Goal: Task Accomplishment & Management: Manage account settings

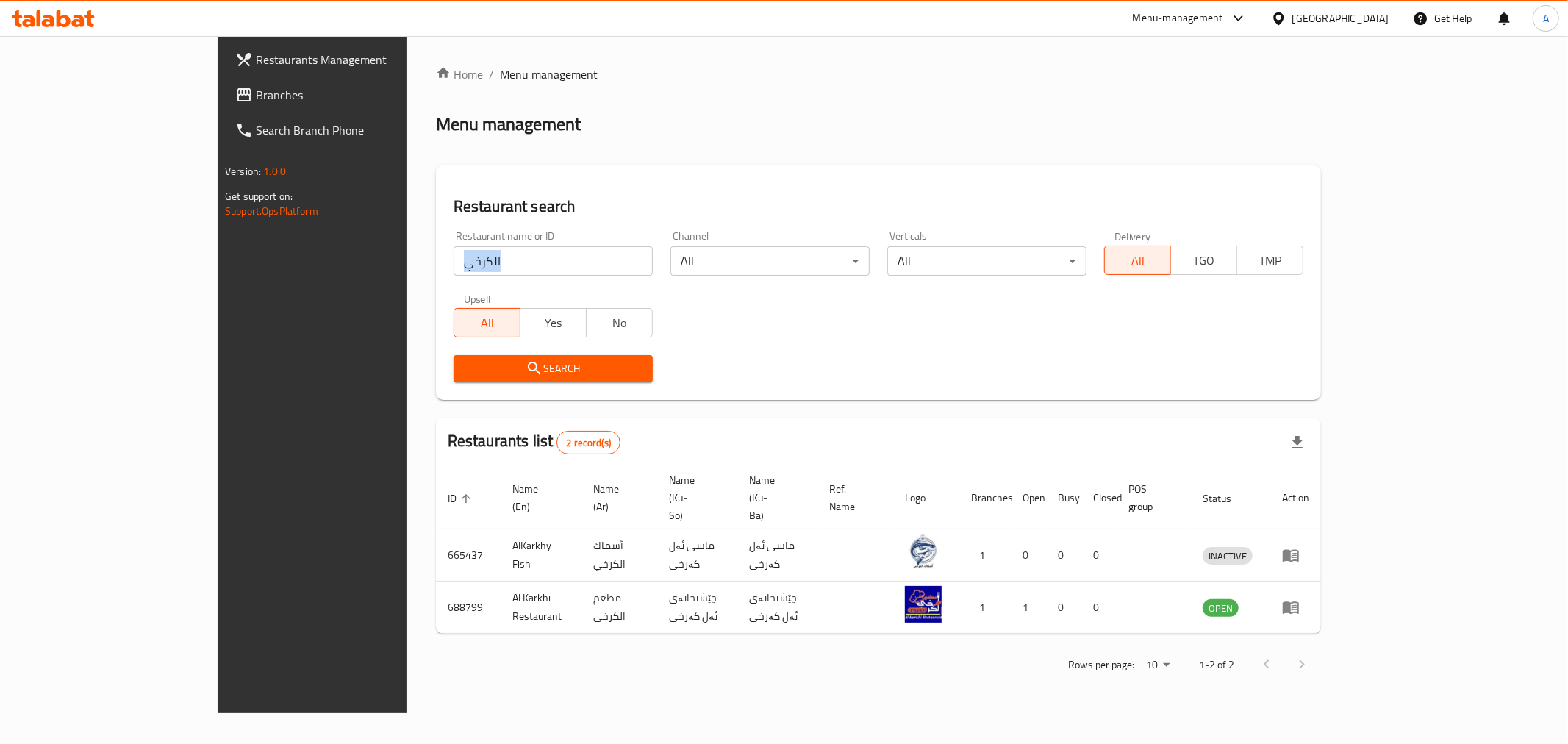
click at [453, 266] on input "الكرخي" at bounding box center [553, 261] width 199 height 29
type input "r"
click button "Search" at bounding box center [553, 368] width 199 height 27
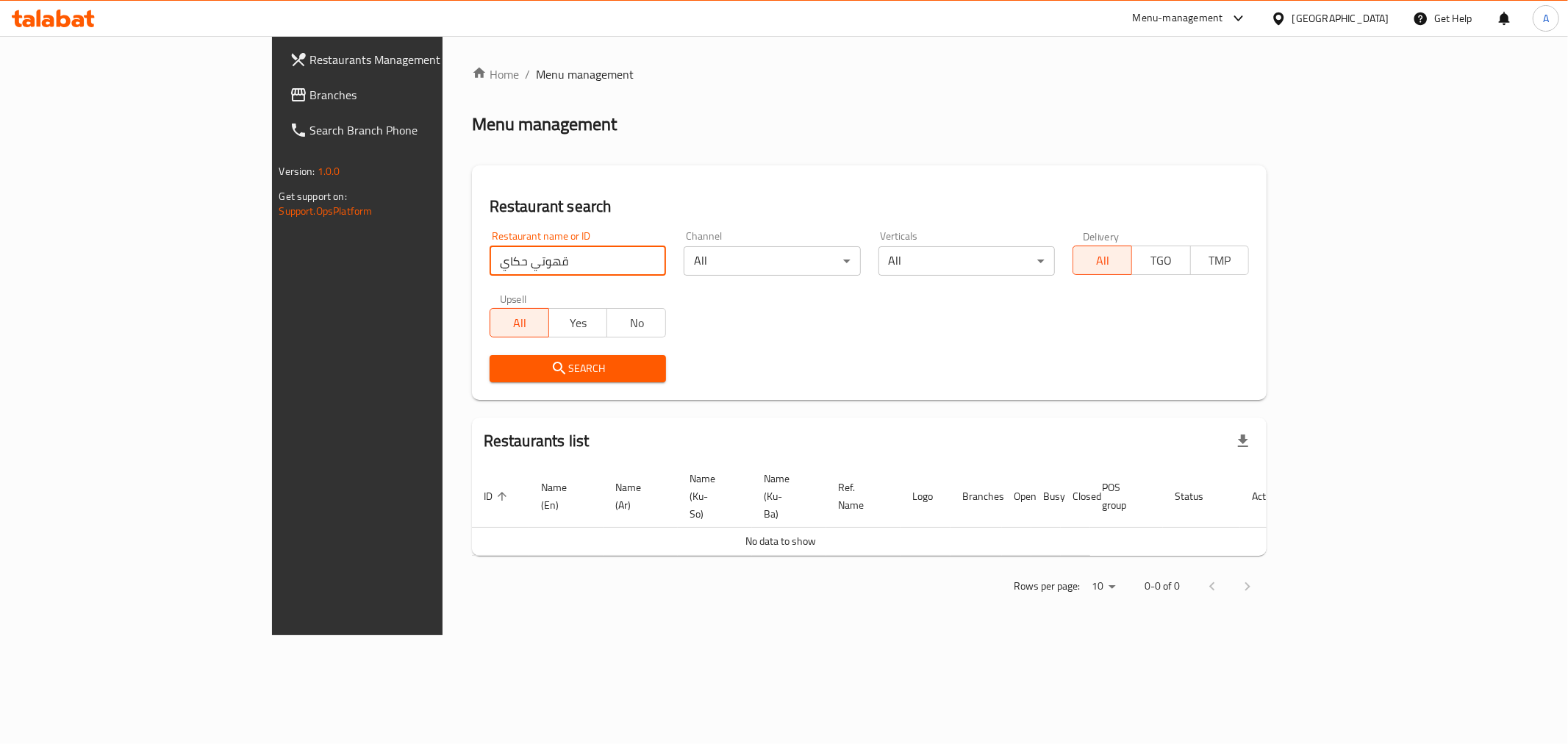
click button "Search" at bounding box center [577, 368] width 177 height 27
drag, startPoint x: 355, startPoint y: 267, endPoint x: 291, endPoint y: 274, distance: 64.4
click at [472, 274] on div "Restaurant search Restaurant name or ID قهوتي حكاي Restaurant name or ID Channe…" at bounding box center [869, 282] width 795 height 234
click button "Search" at bounding box center [577, 368] width 177 height 27
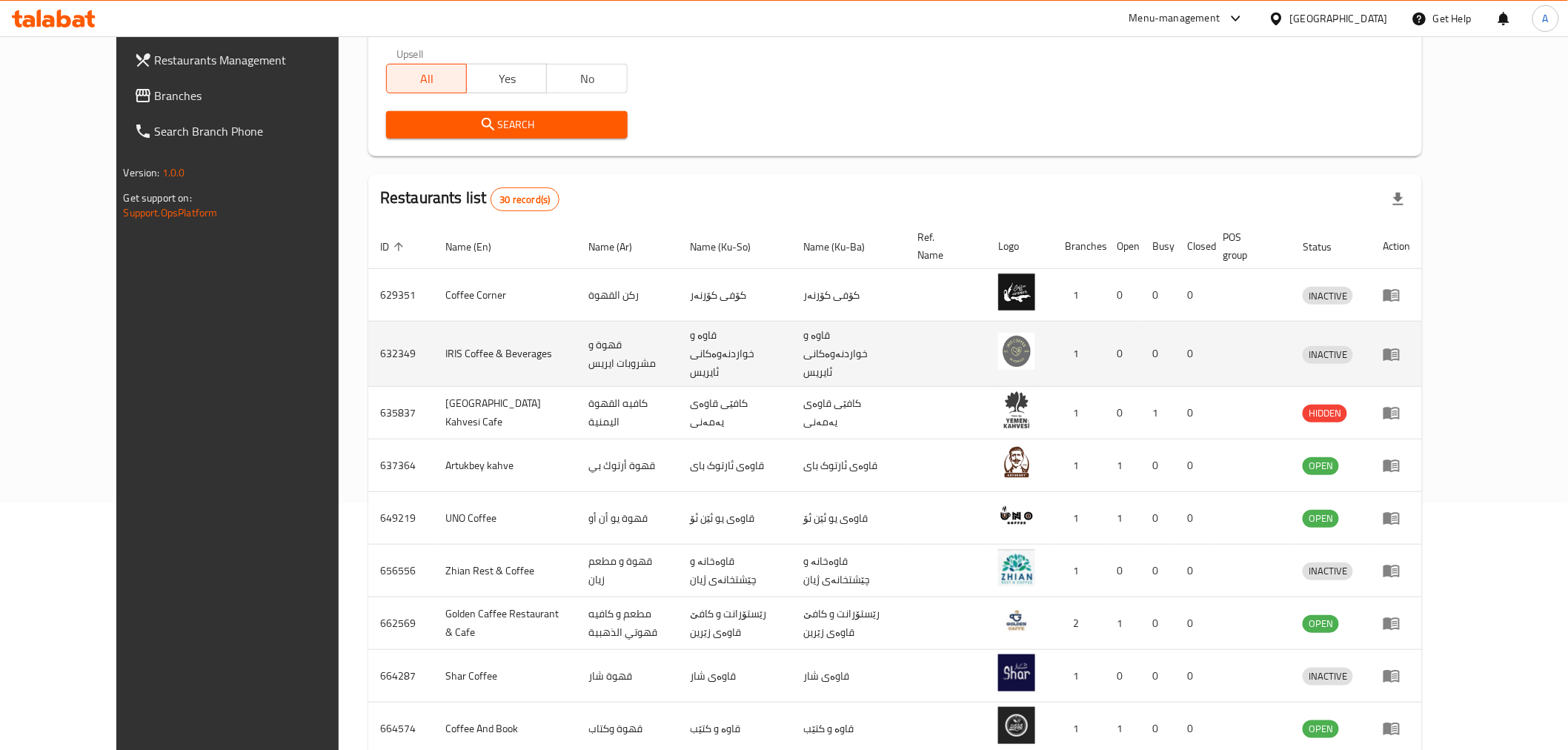
scroll to position [164, 0]
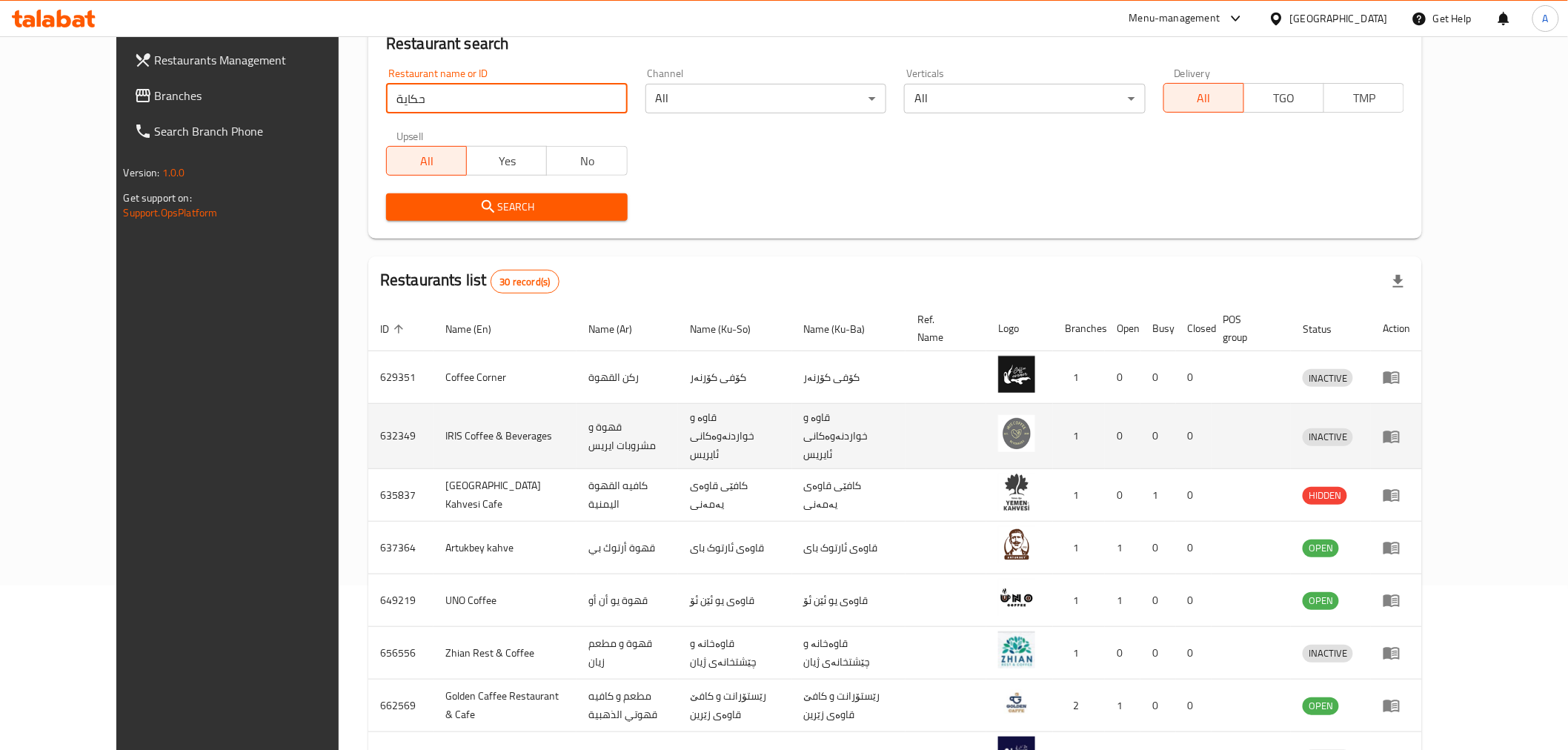
click button "Search" at bounding box center [507, 207] width 241 height 27
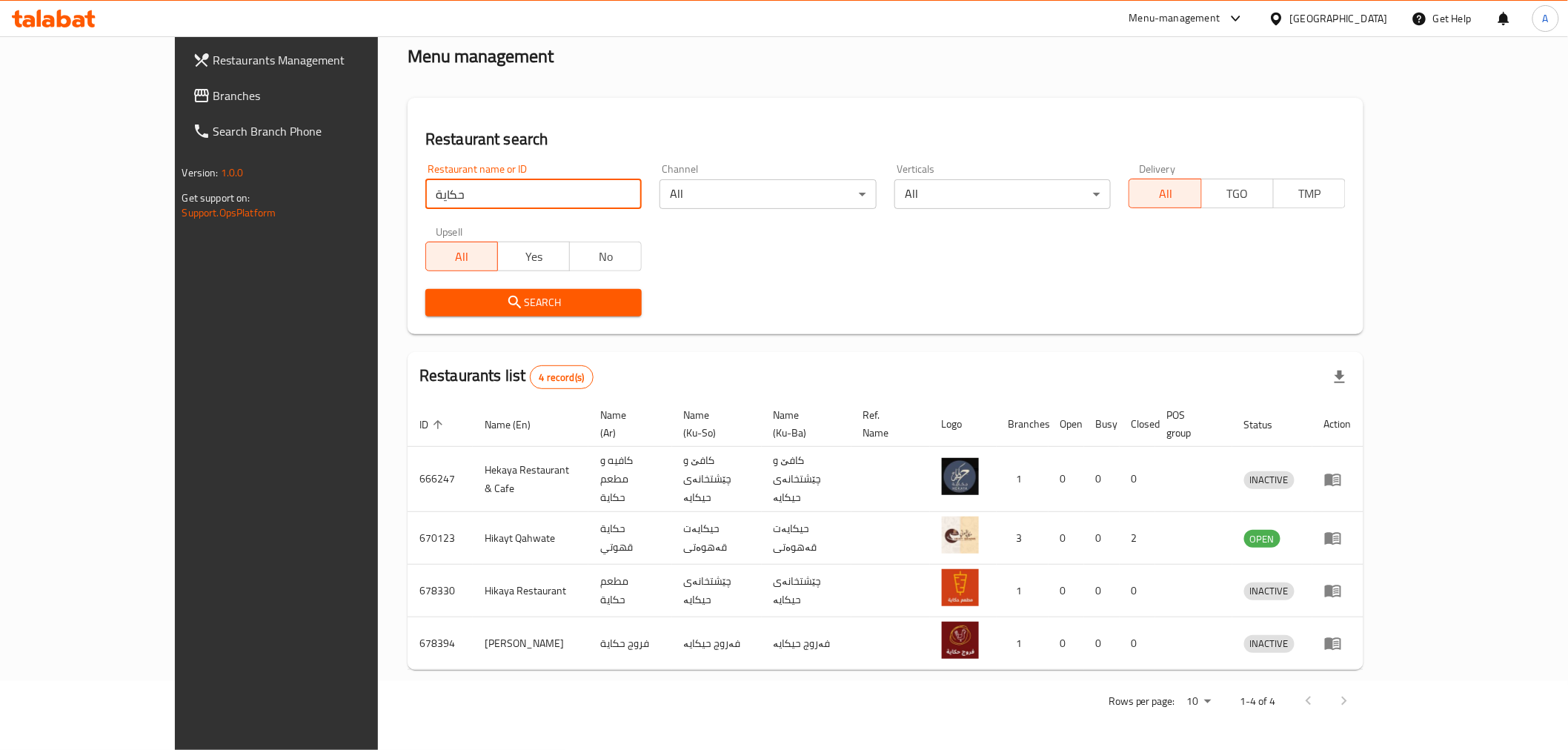
scroll to position [0, 0]
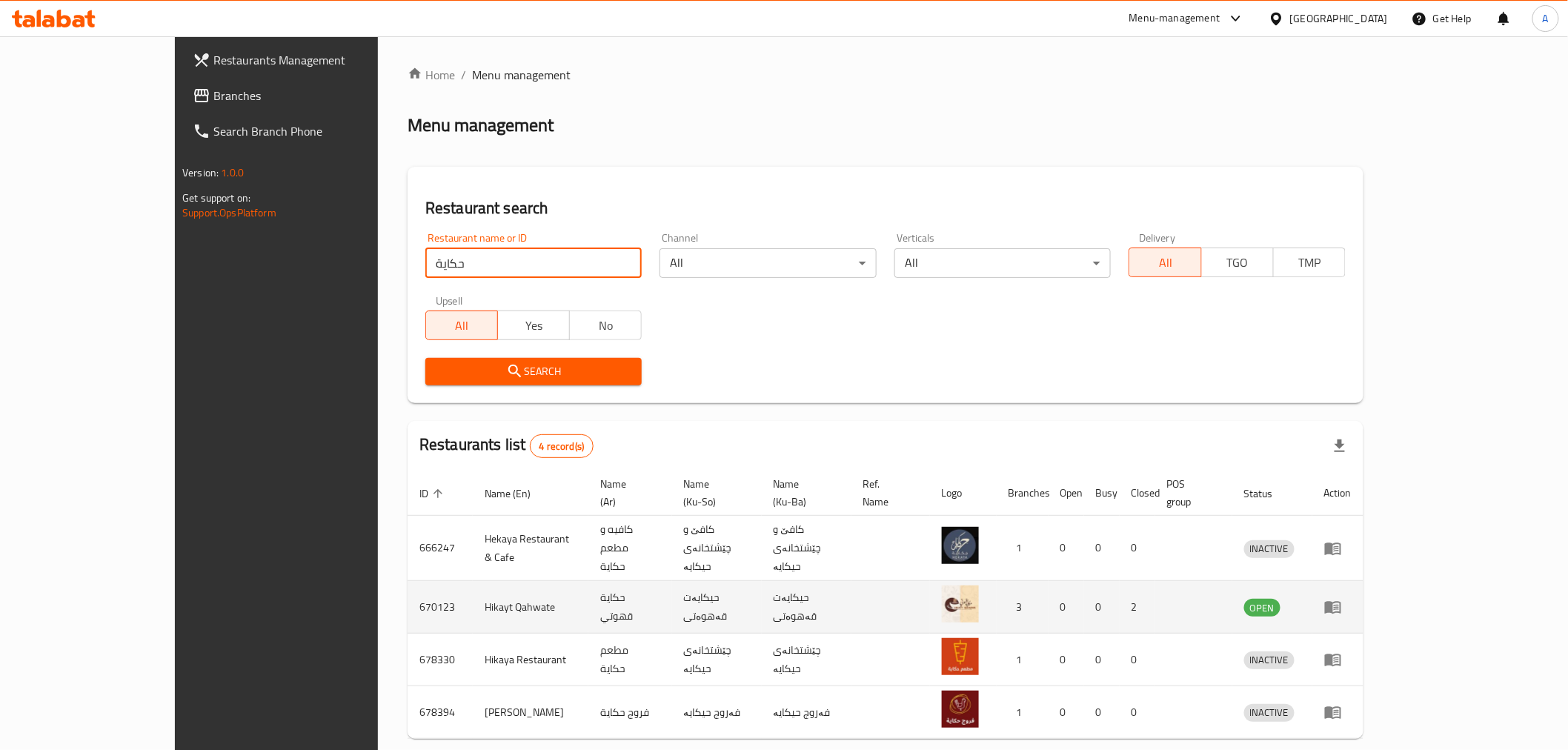
click at [408, 581] on td "670123" at bounding box center [440, 607] width 65 height 53
copy td "670123"
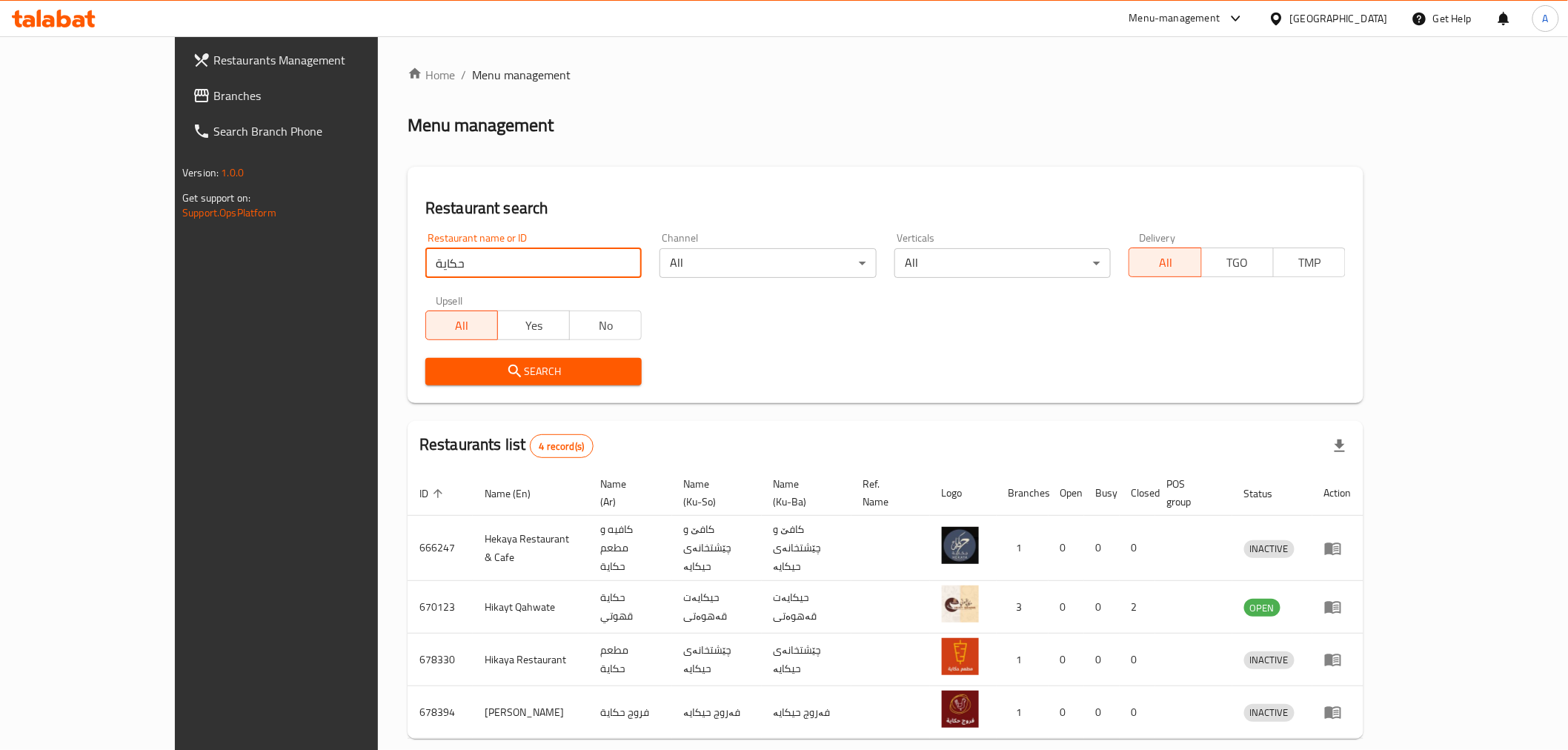
click at [425, 256] on input "حكاية" at bounding box center [533, 263] width 217 height 30
click at [447, 272] on input "حكاية" at bounding box center [533, 263] width 217 height 30
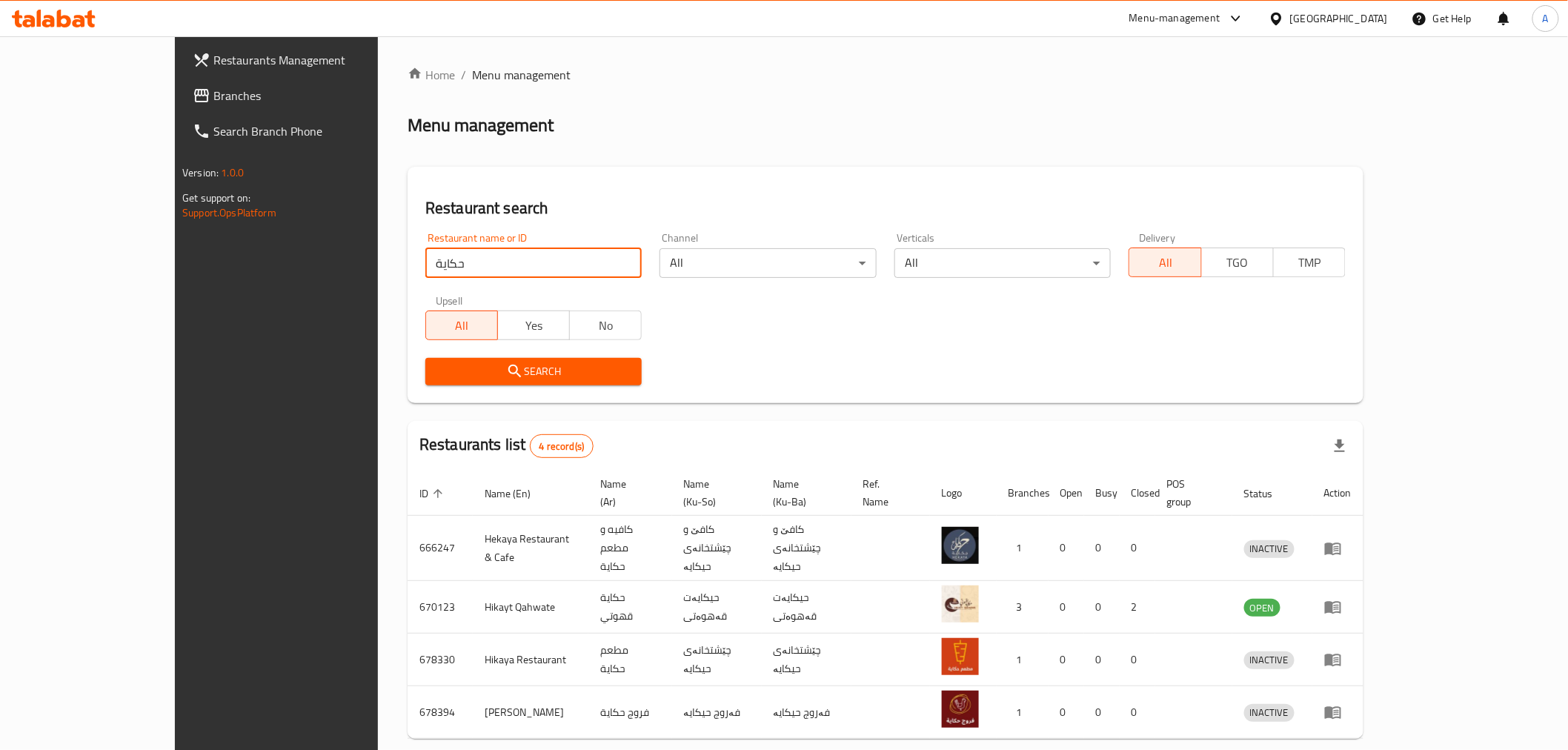
paste input "648266"
type input "648266"
click button "Search" at bounding box center [533, 371] width 217 height 27
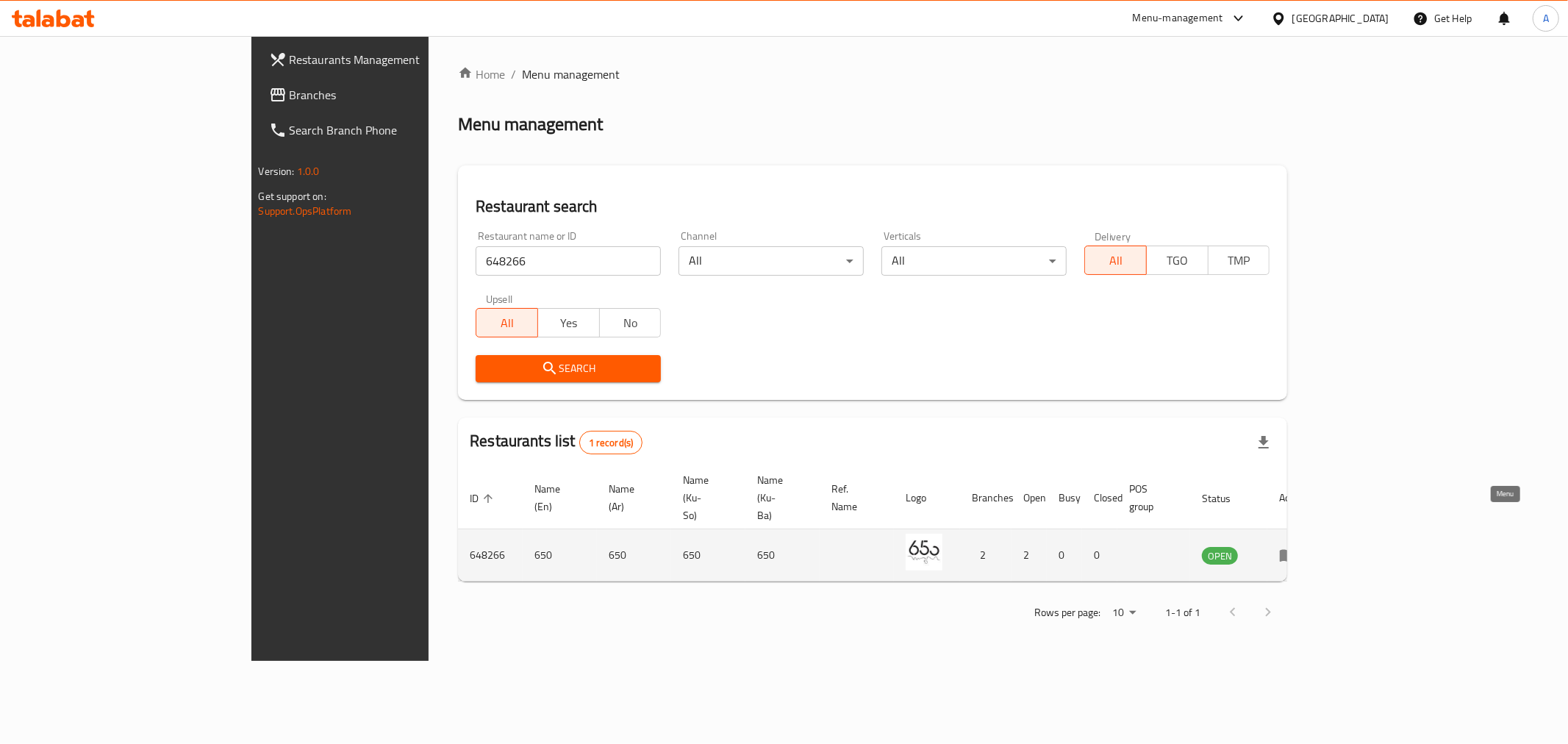
click at [1297, 546] on icon "enhanced table" at bounding box center [1288, 555] width 18 height 18
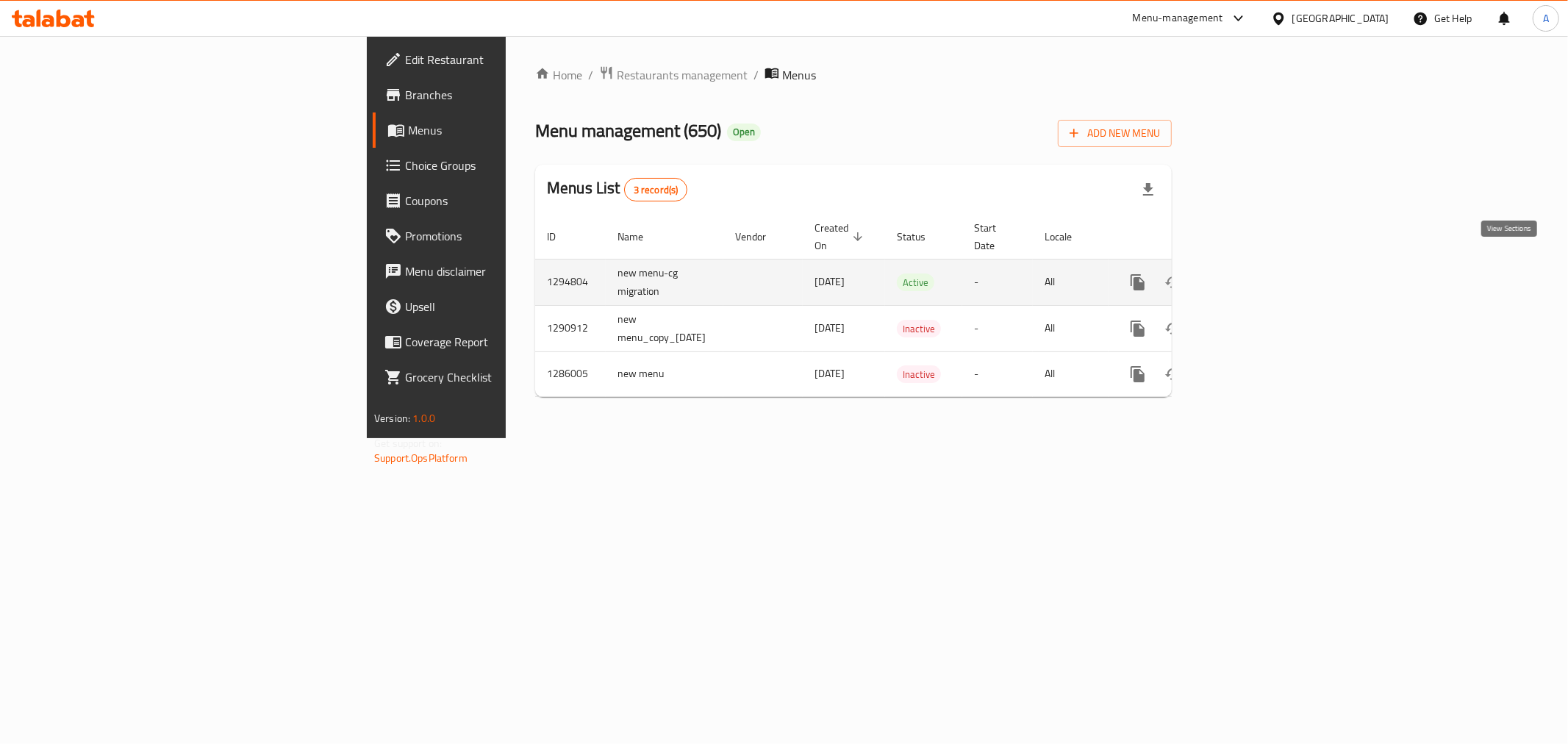
click at [1262, 265] on link "enhanced table" at bounding box center [1243, 282] width 35 height 35
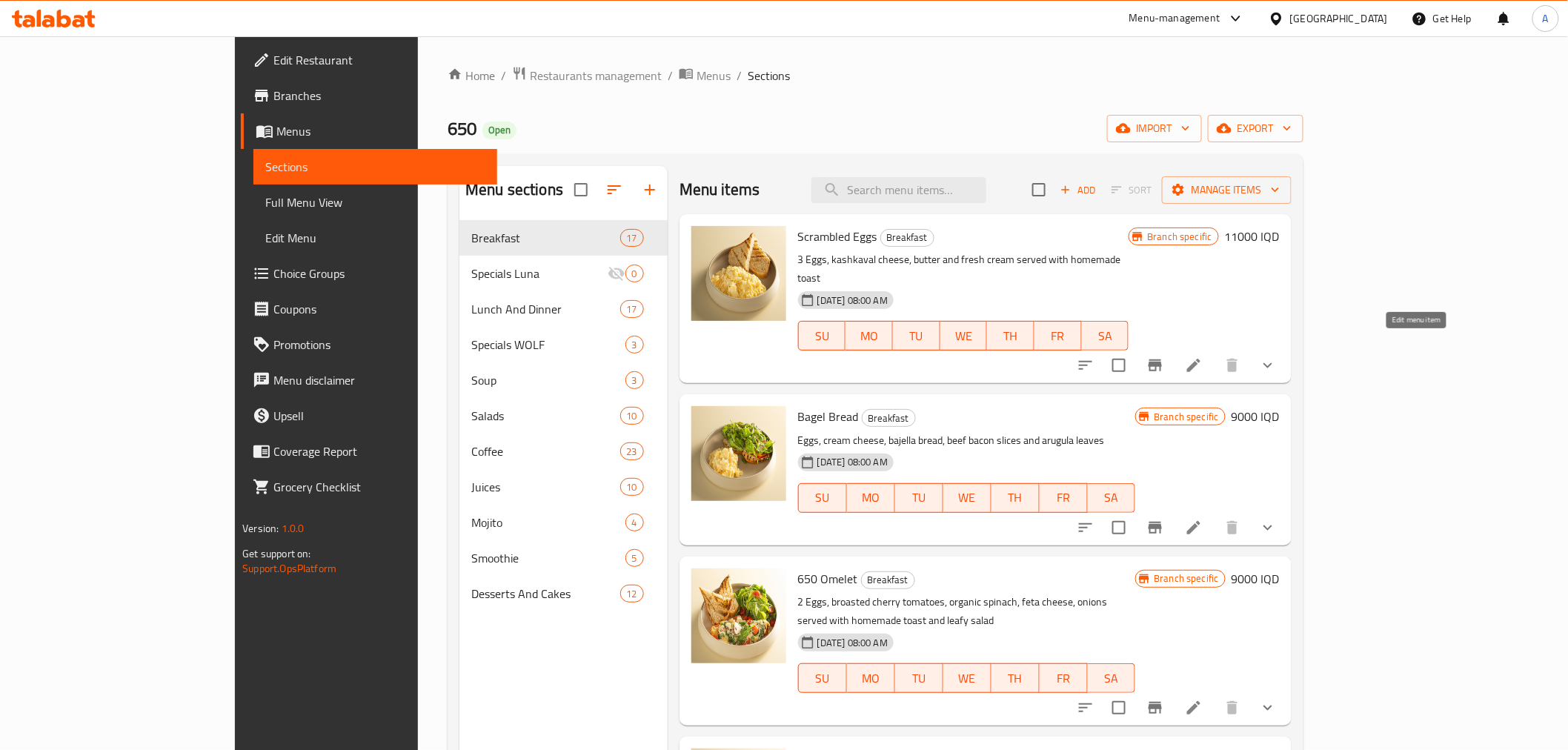
click at [1200, 359] on icon at bounding box center [1194, 365] width 13 height 13
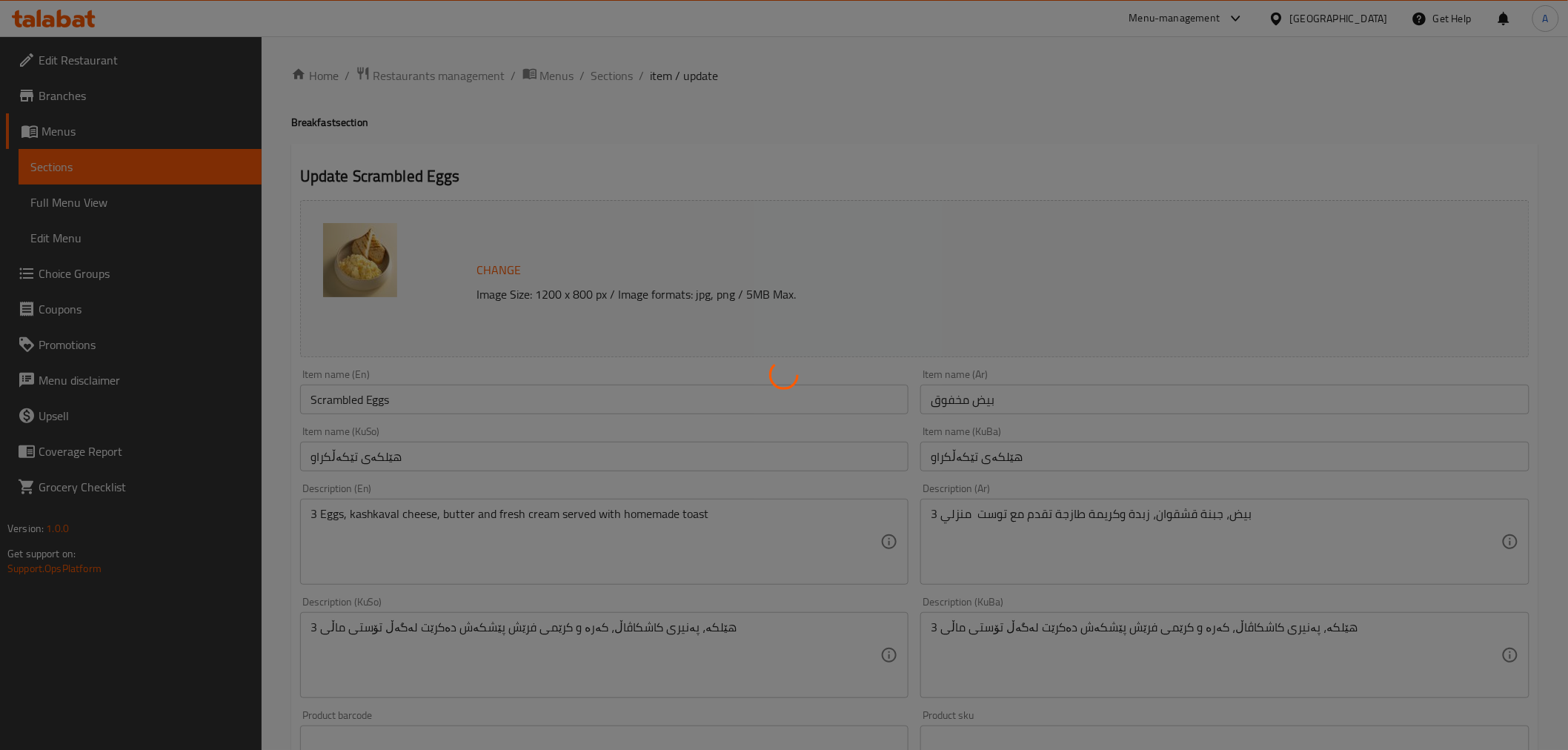
type input "الإضافات :"
type input "زیادە :"
type input "0"
type input "2"
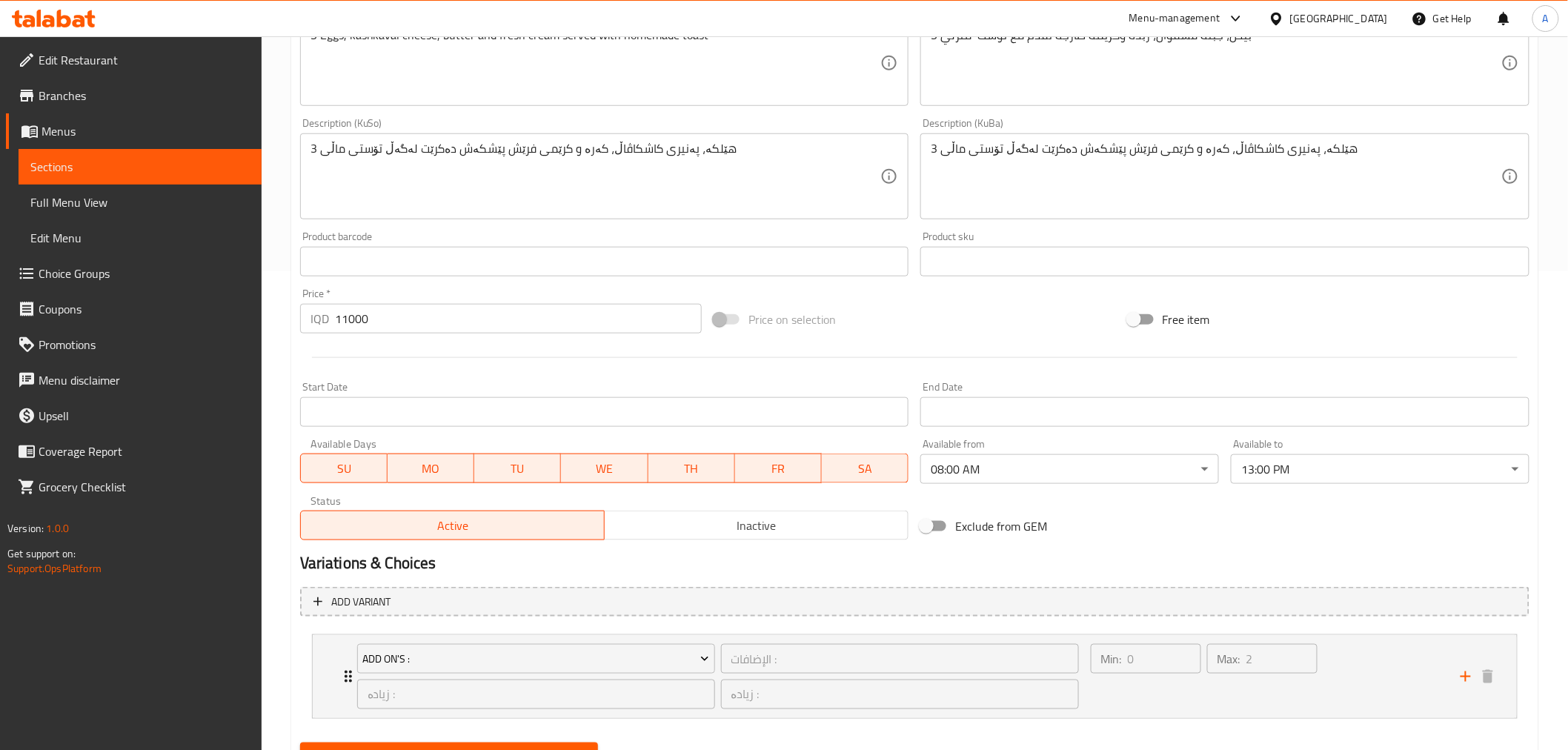
scroll to position [547, 0]
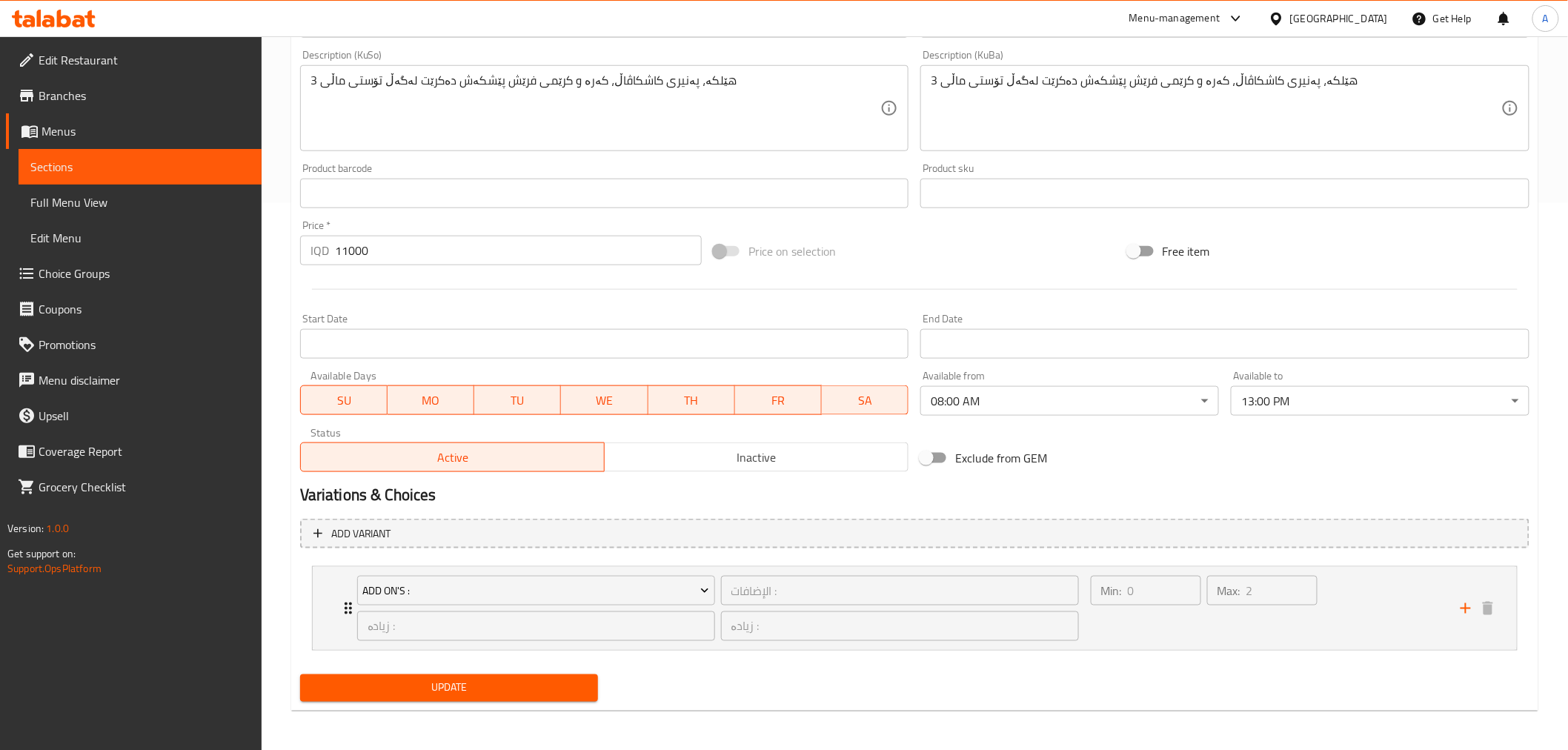
drag, startPoint x: 511, startPoint y: 217, endPoint x: 550, endPoint y: 440, distance: 226.4
click at [1119, 647] on div "Min: 0 ​ Max: 2 ​" at bounding box center [1267, 608] width 370 height 83
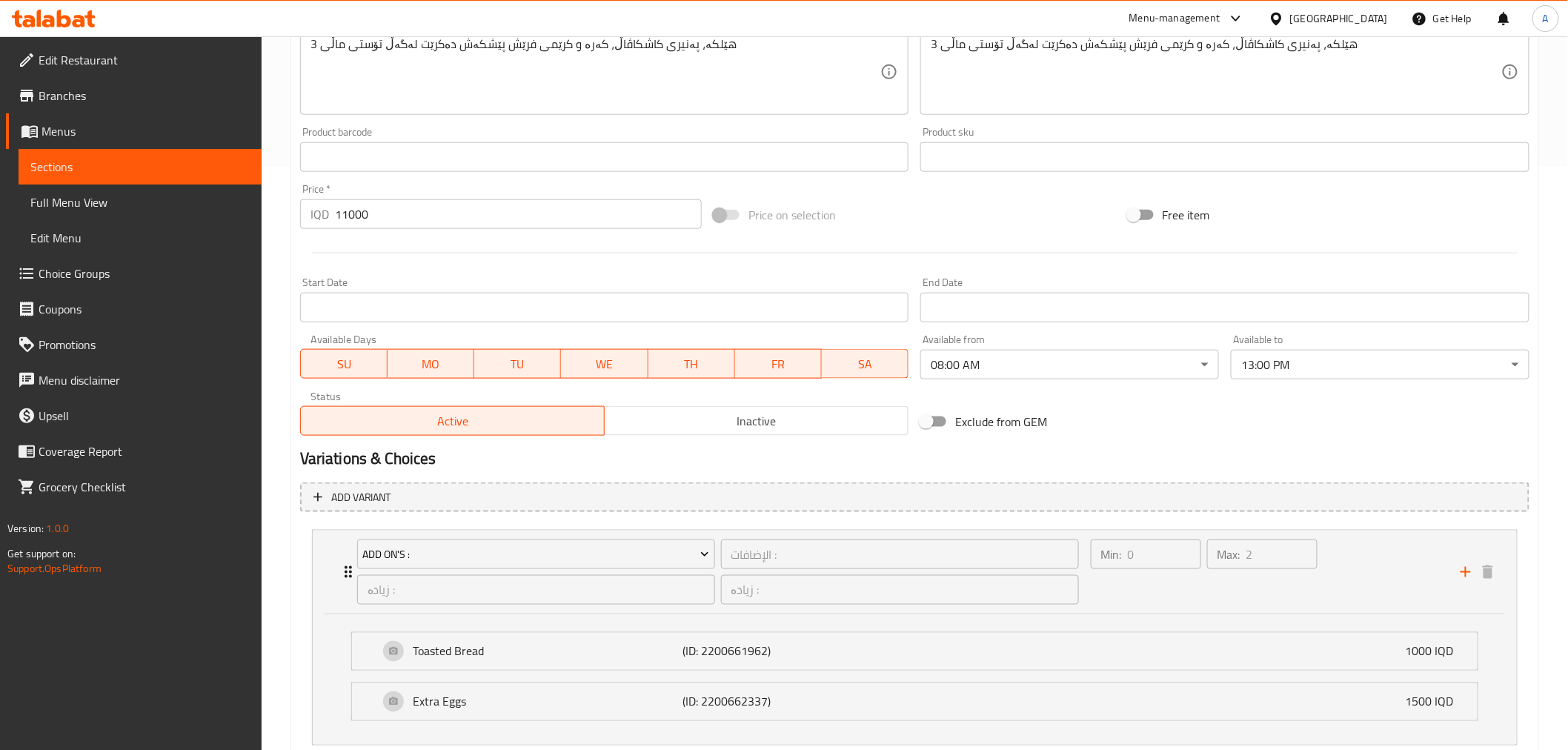
scroll to position [0, 0]
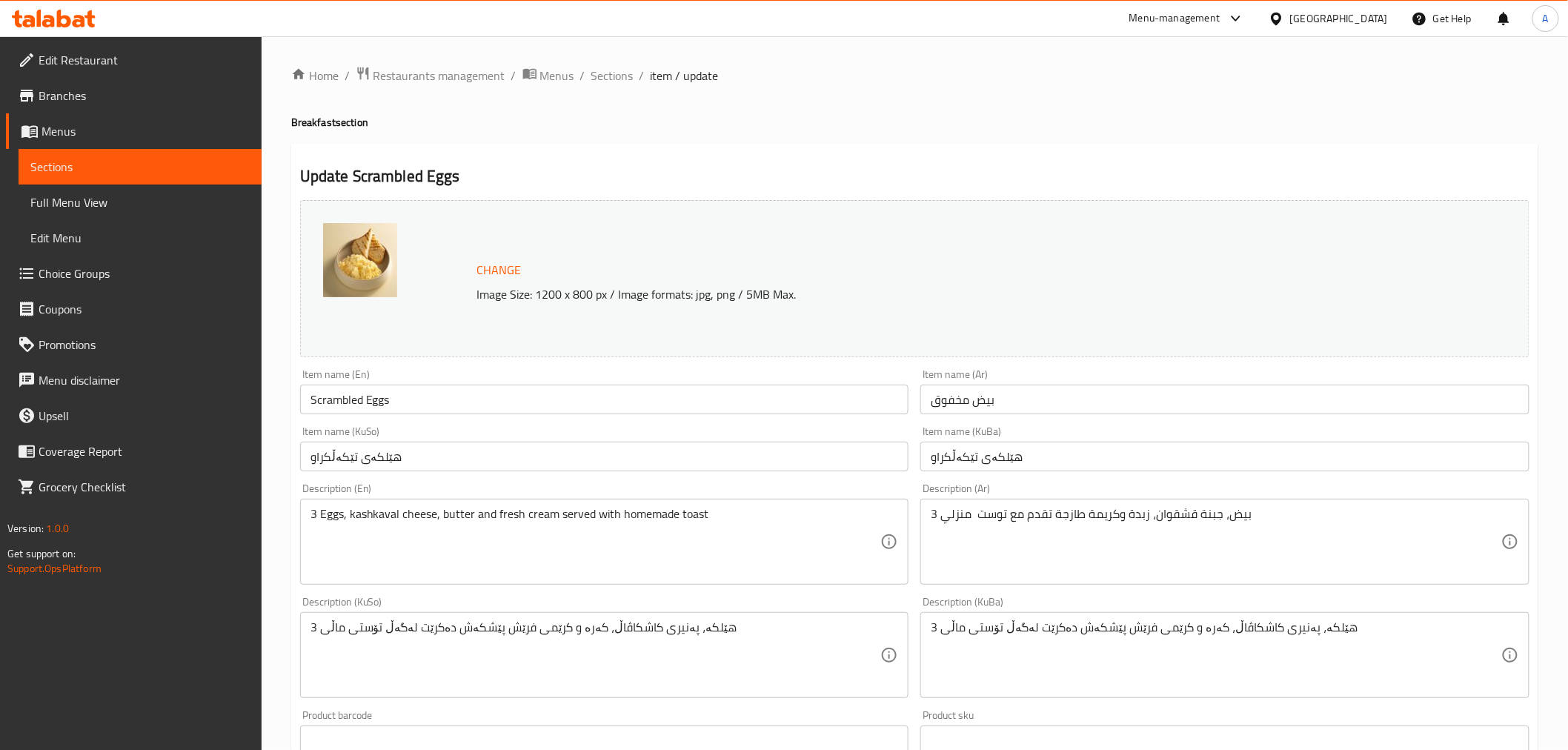
drag, startPoint x: 281, startPoint y: 561, endPoint x: 302, endPoint y: 322, distance: 239.9
click at [615, 69] on span "Sections" at bounding box center [612, 75] width 42 height 18
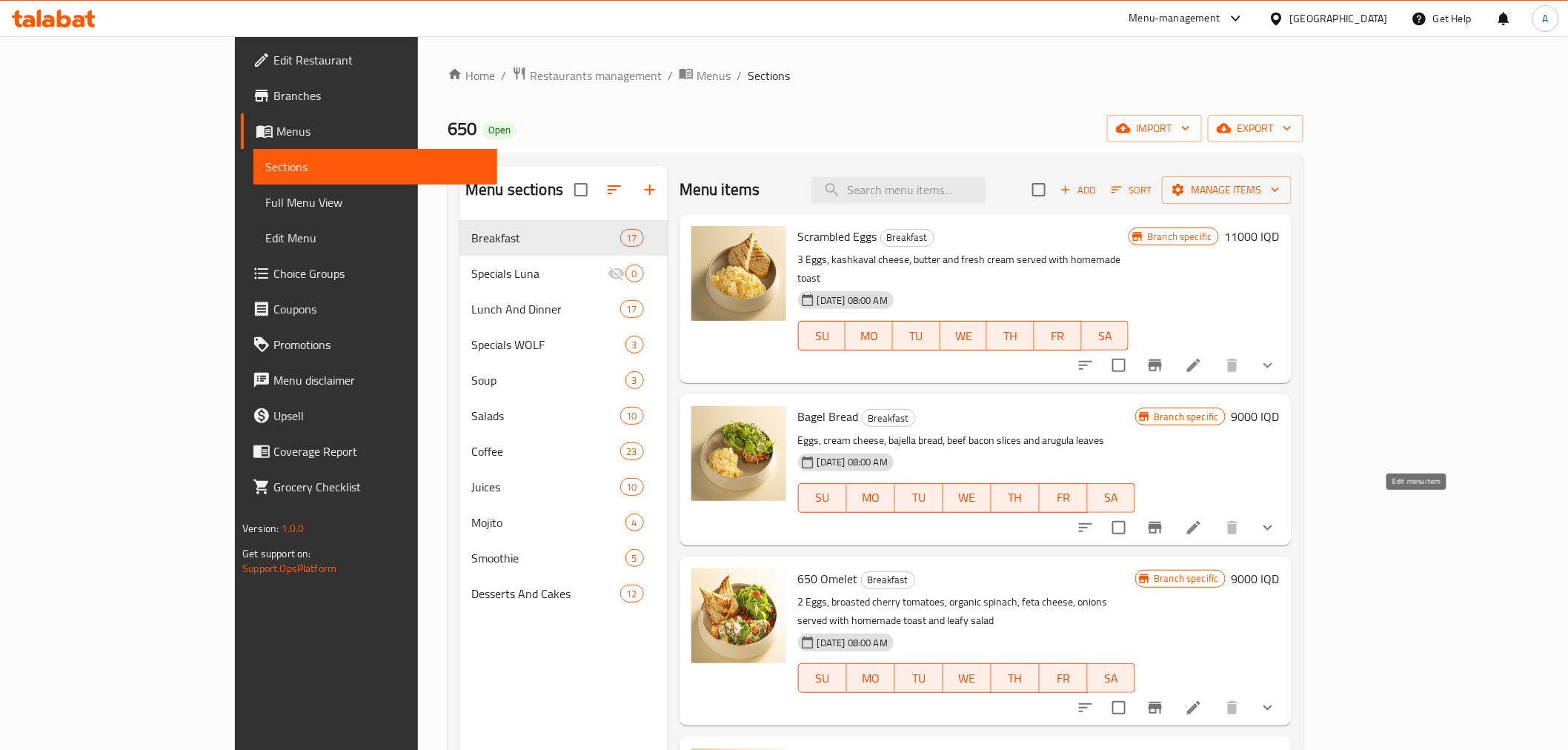
click at [1200, 521] on icon at bounding box center [1194, 528] width 13 height 13
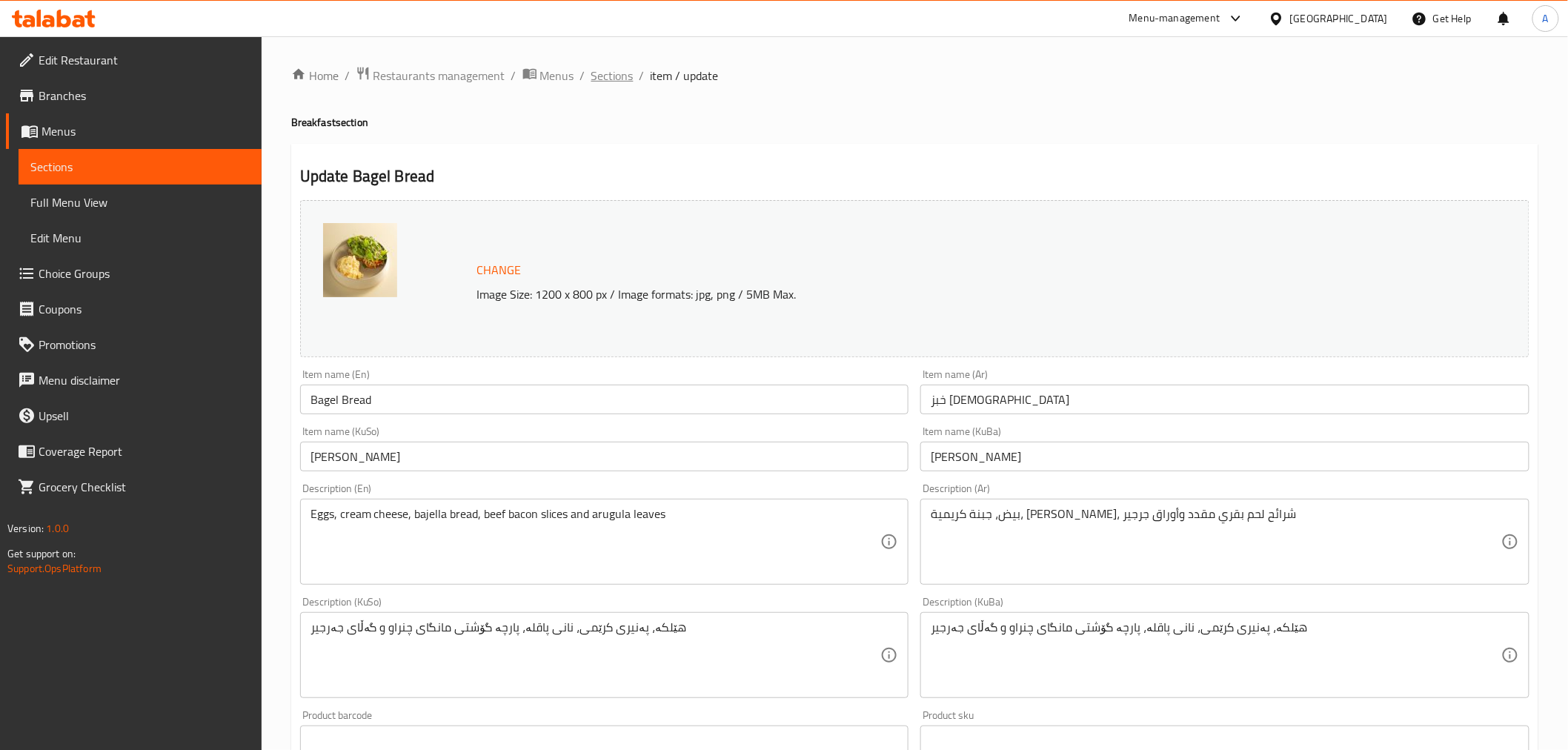
click at [612, 75] on span "Sections" at bounding box center [612, 75] width 42 height 18
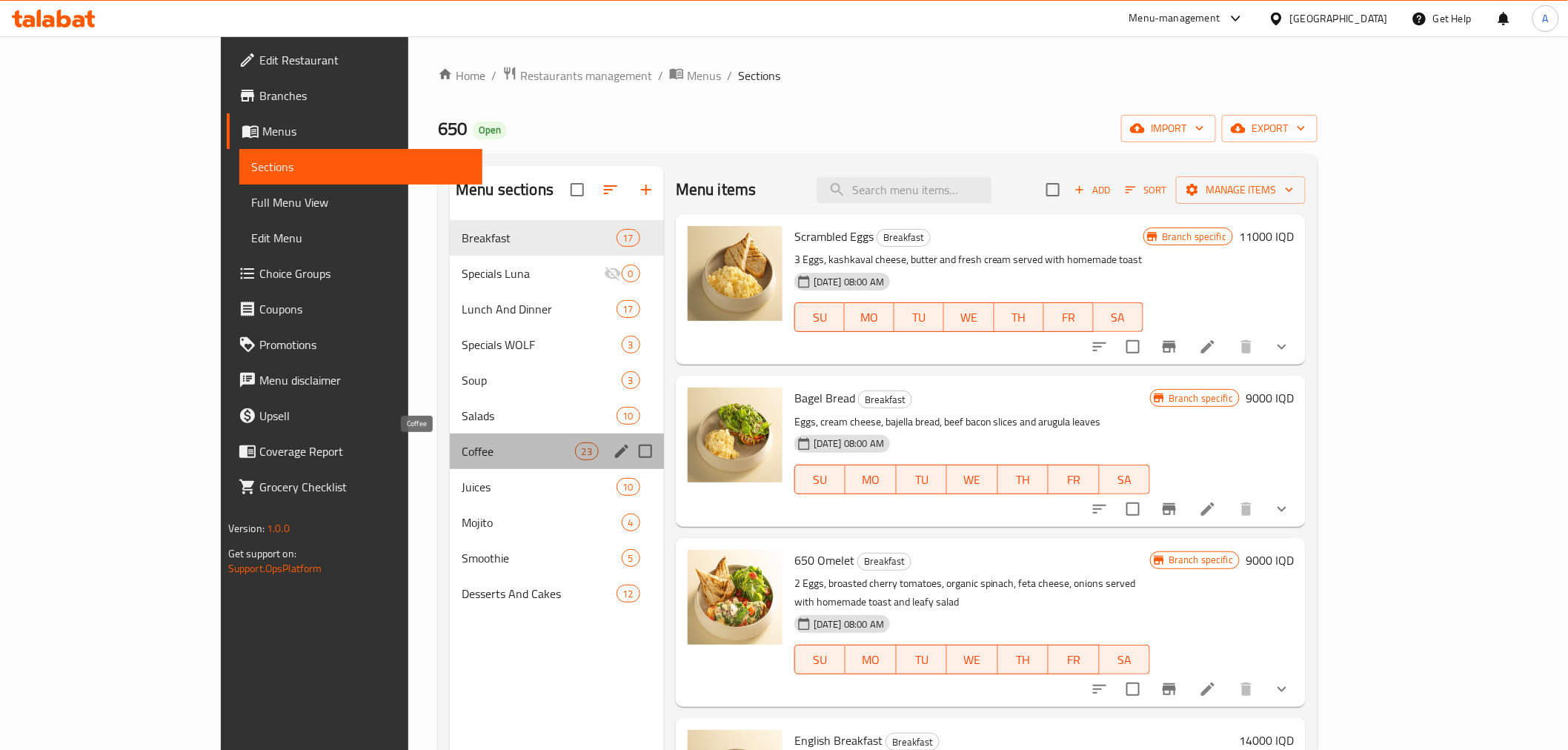
click at [462, 452] on span "Coffee" at bounding box center [518, 451] width 112 height 18
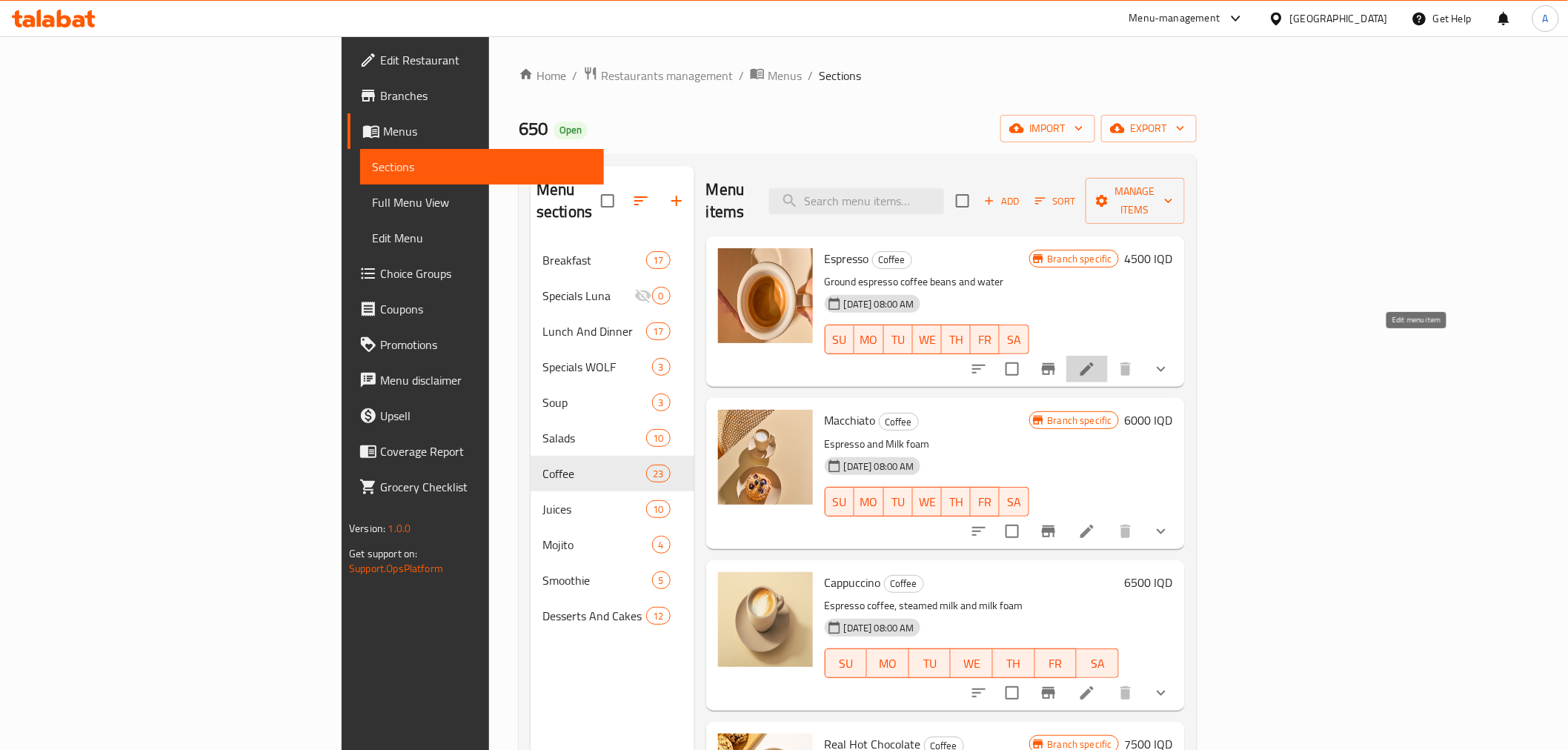
click at [1094, 363] on icon at bounding box center [1087, 369] width 13 height 13
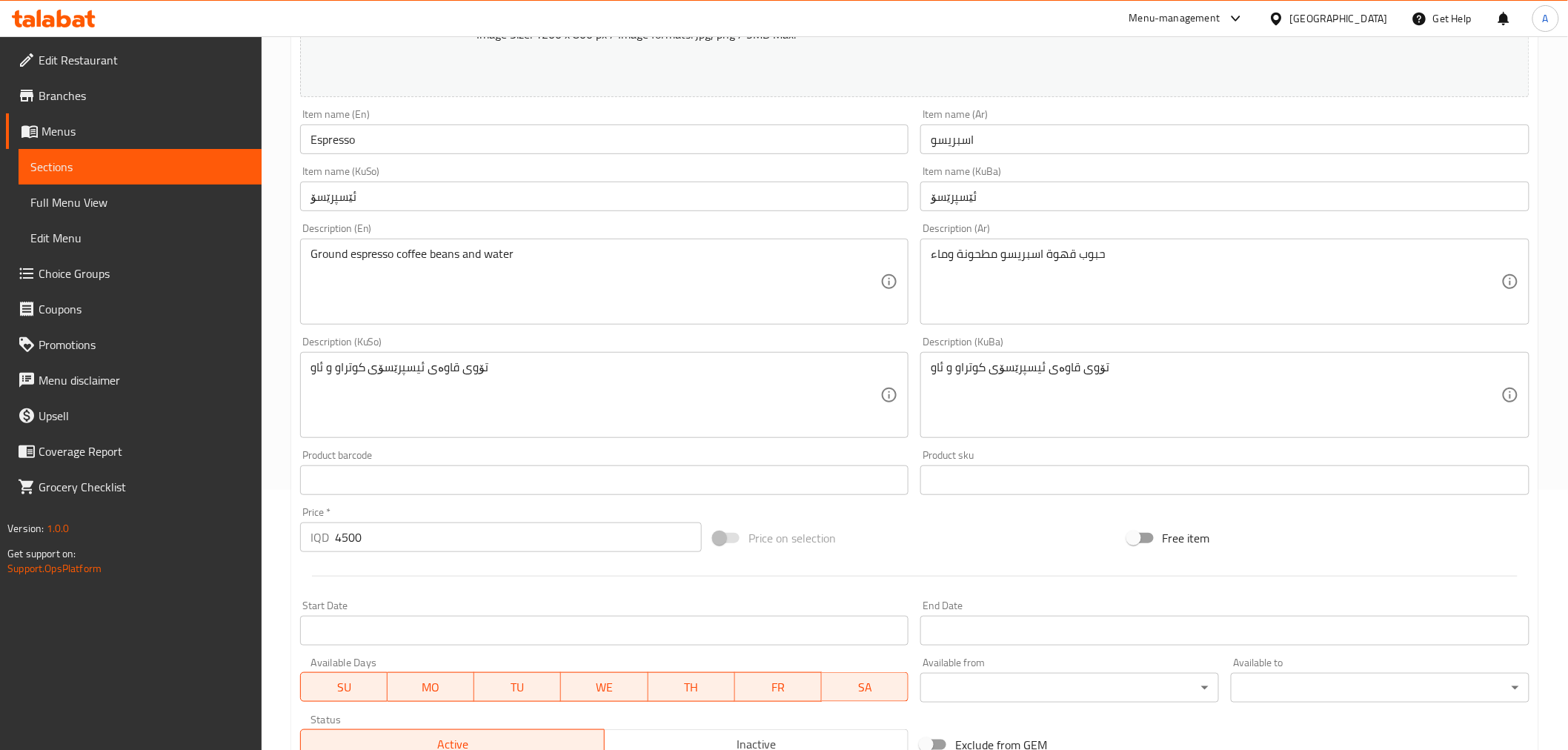
scroll to position [547, 0]
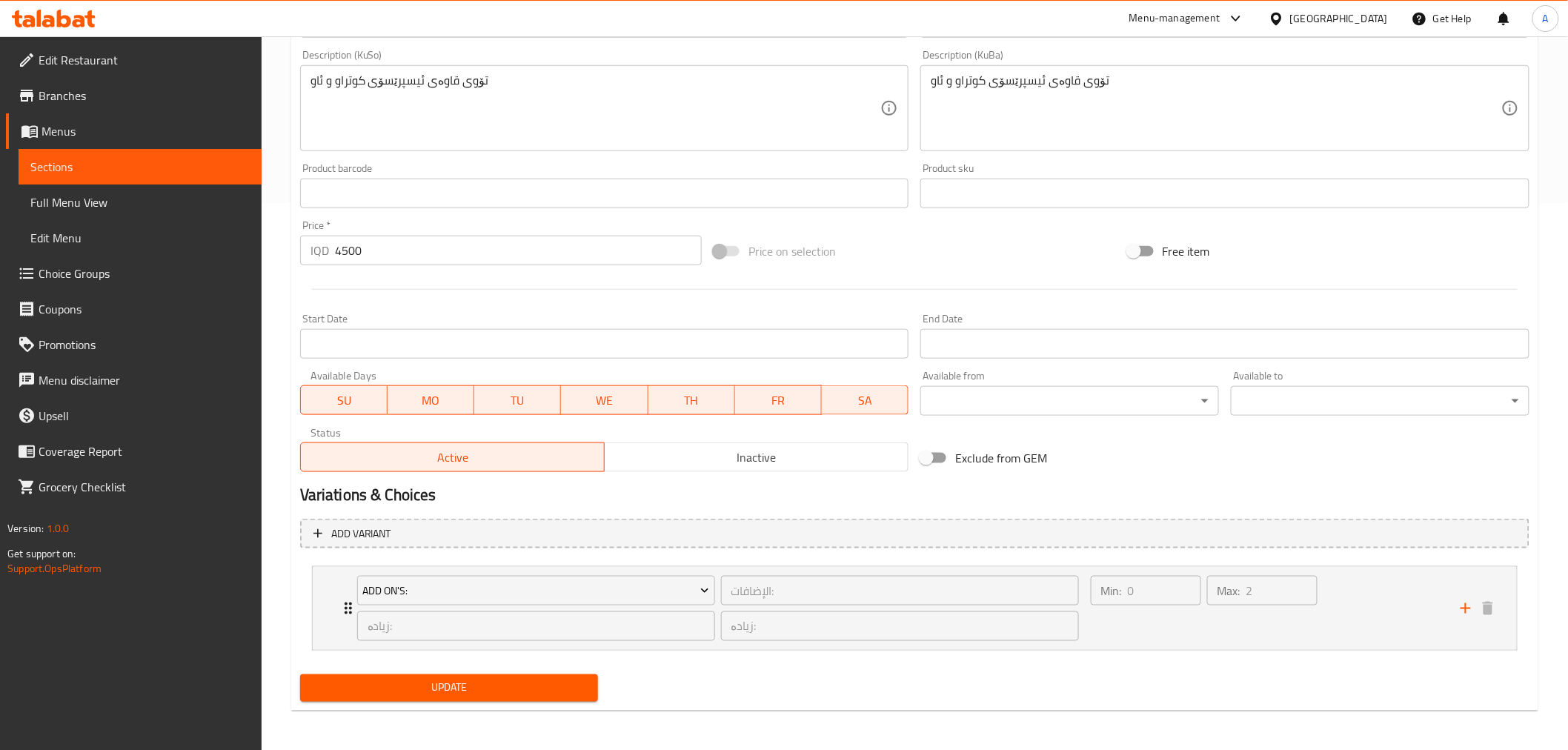
drag, startPoint x: 604, startPoint y: 286, endPoint x: 599, endPoint y: 478, distance: 192.1
click at [1236, 633] on div "Max: 2 ​" at bounding box center [1263, 608] width 117 height 71
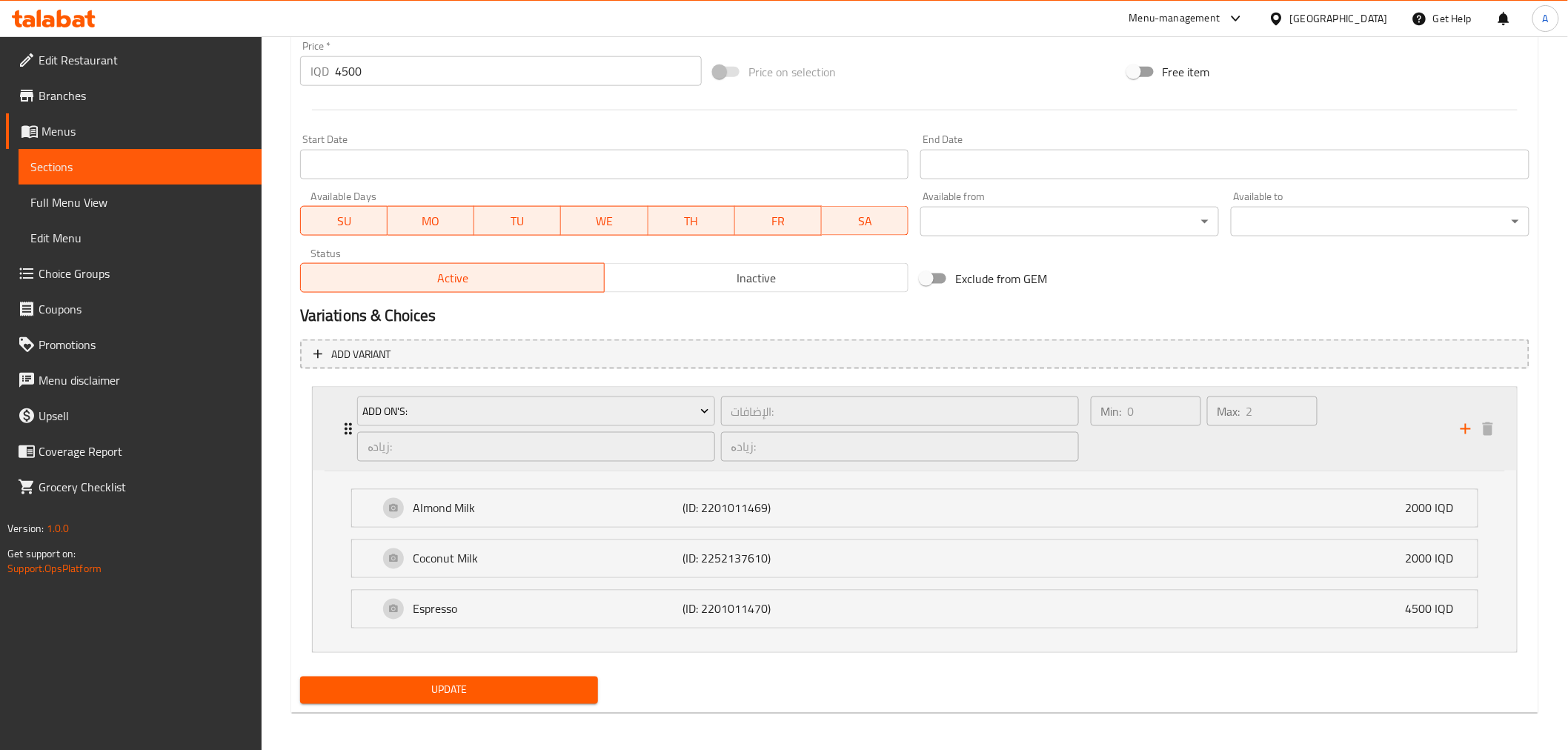
scroll to position [729, 0]
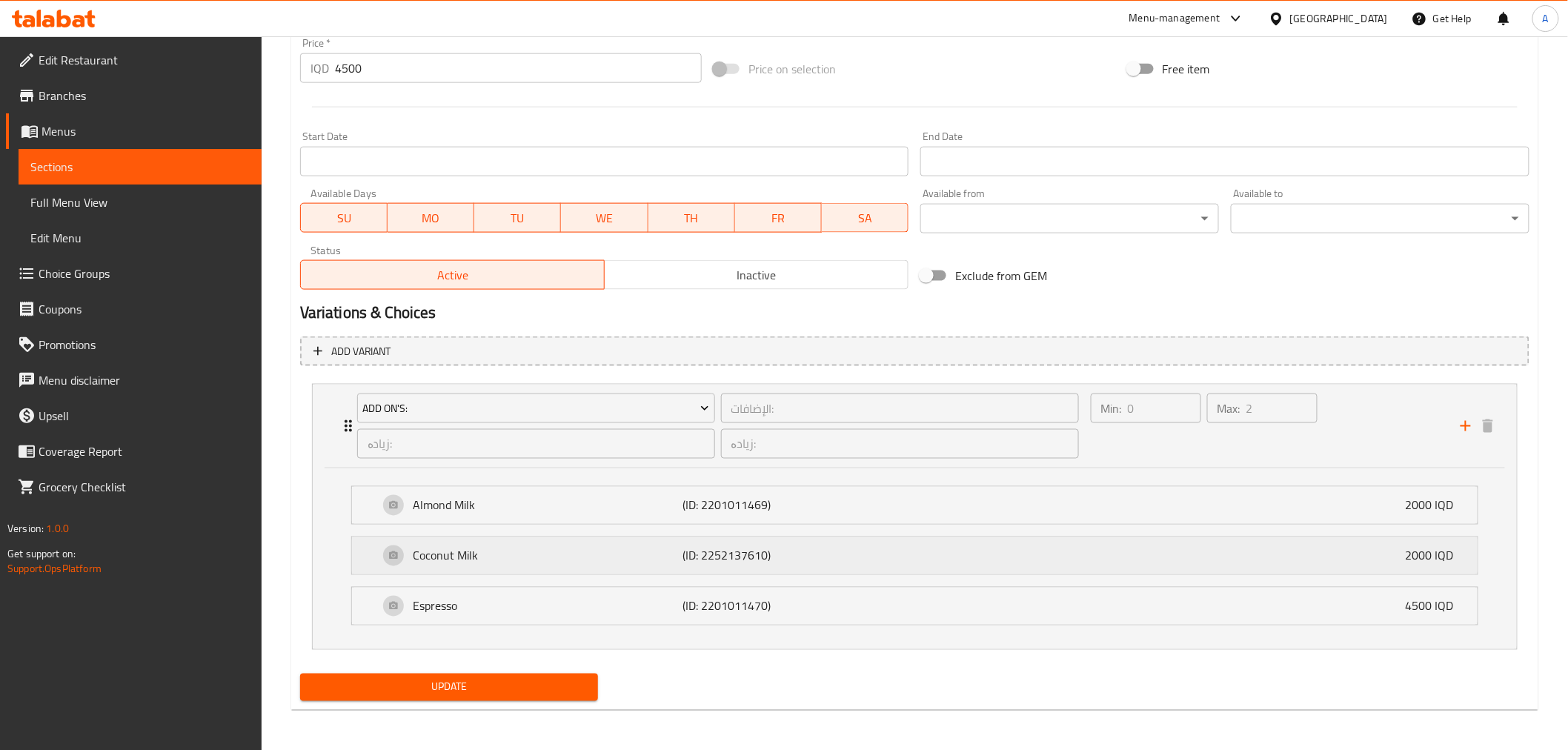
click at [523, 565] on div "Coconut Milk (ID: 2252137610) 2000 IQD" at bounding box center [920, 556] width 1081 height 37
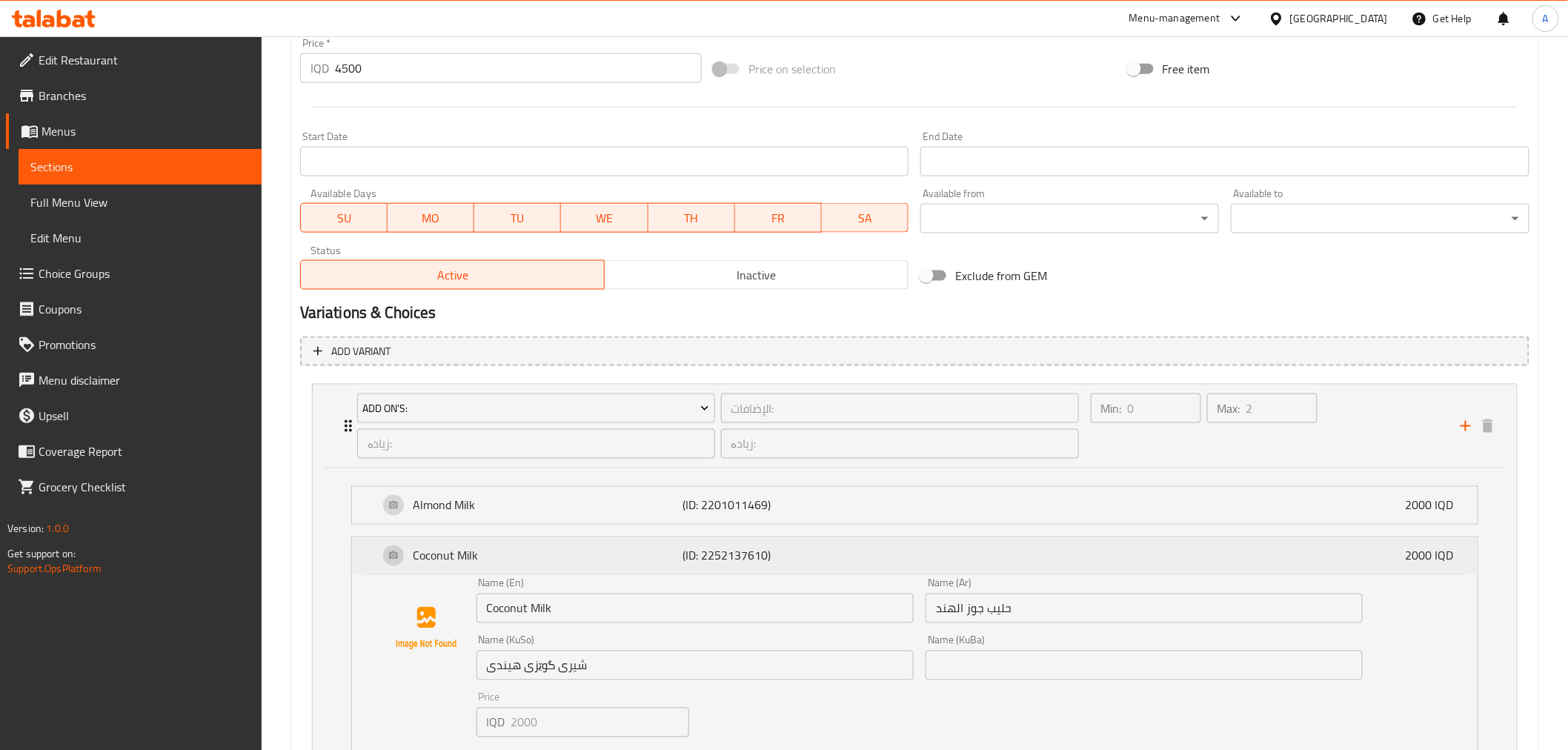
click at [632, 550] on p "Coconut Milk" at bounding box center [548, 556] width 270 height 18
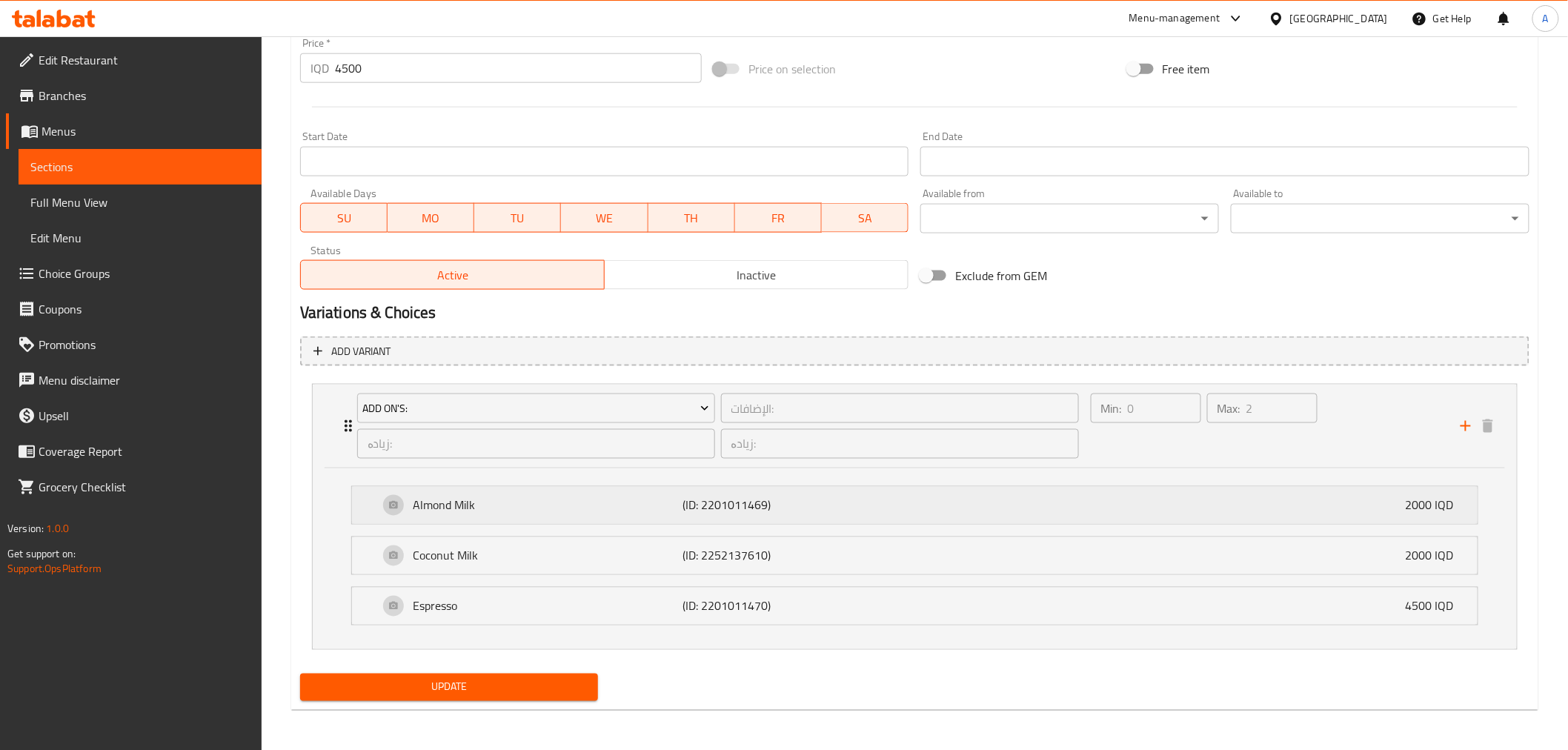
click at [627, 511] on p "Almond Milk" at bounding box center [548, 505] width 270 height 18
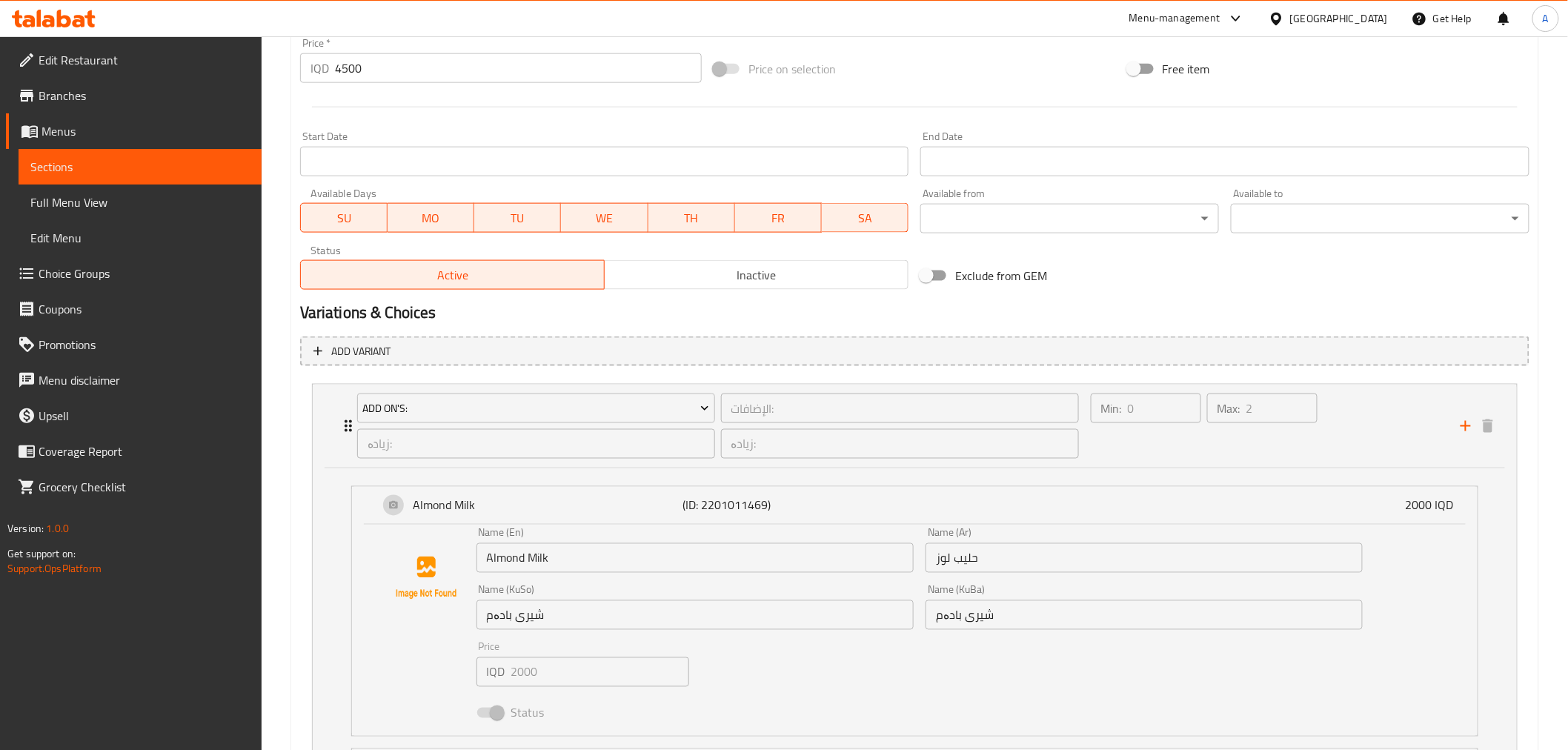
click at [1104, 562] on input "حليب لوز" at bounding box center [1144, 558] width 437 height 30
click at [73, 17] on icon at bounding box center [53, 19] width 84 height 18
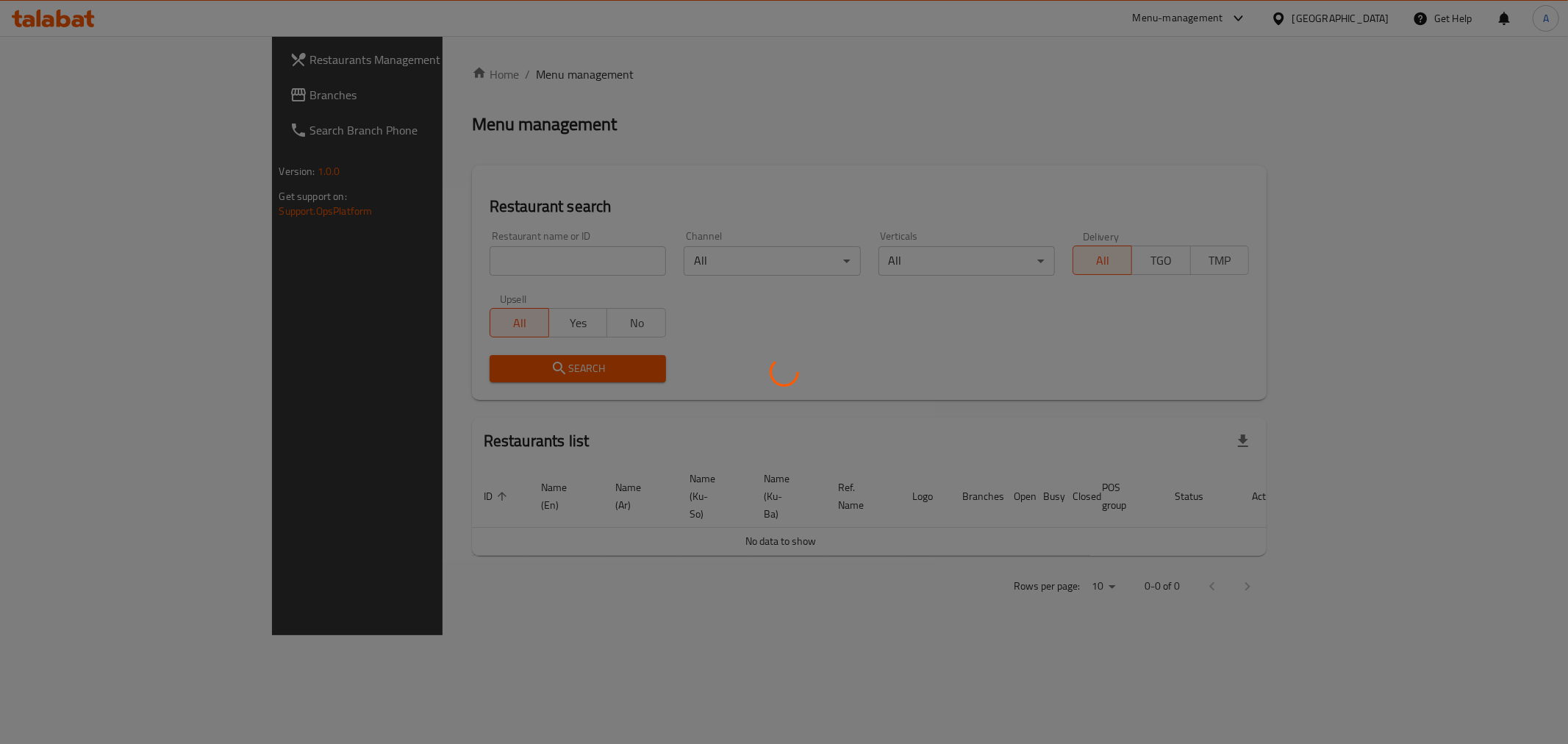
click at [432, 265] on div at bounding box center [784, 372] width 1568 height 744
click at [363, 256] on div at bounding box center [784, 372] width 1568 height 744
click at [349, 263] on div at bounding box center [784, 372] width 1568 height 744
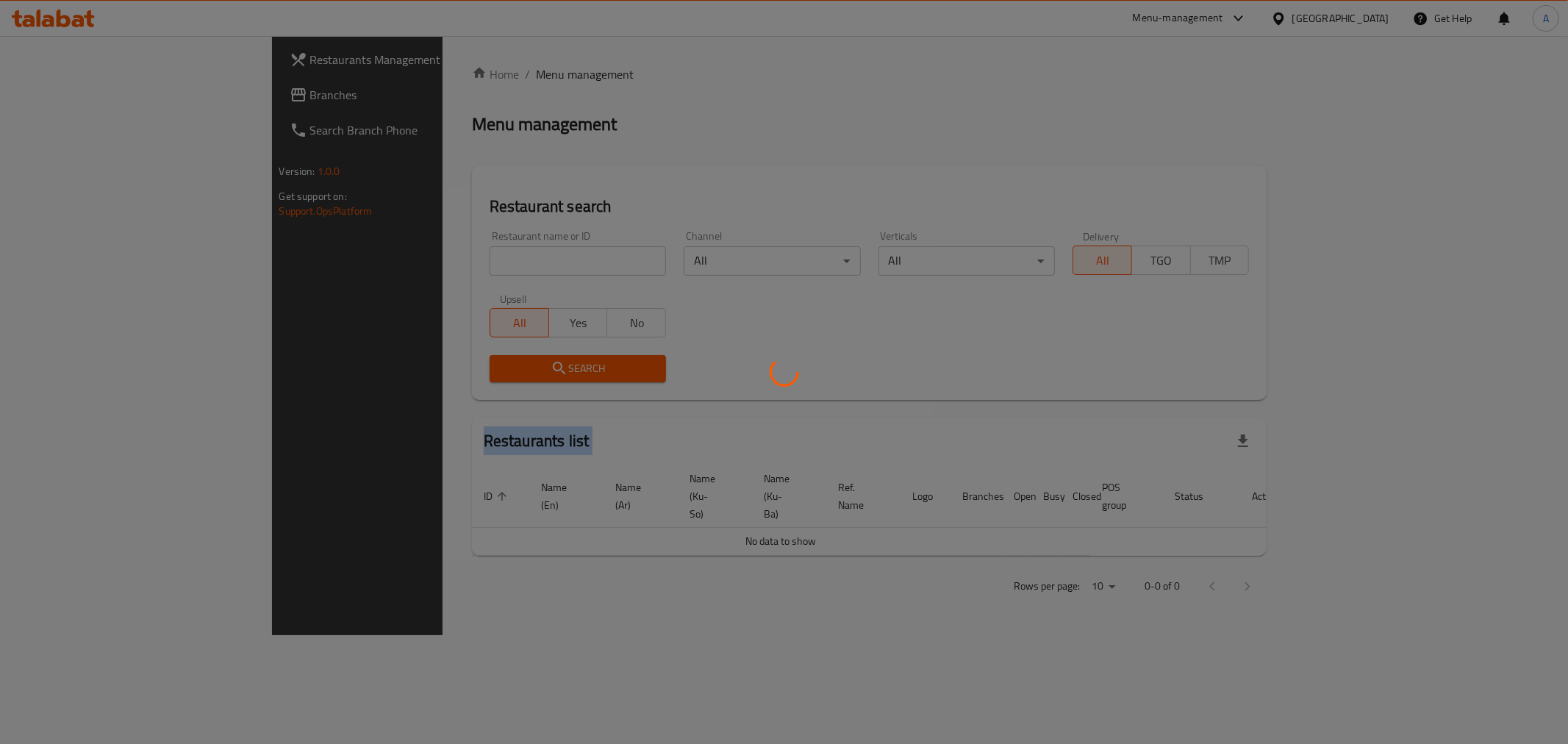
click at [349, 263] on div at bounding box center [784, 372] width 1568 height 744
click at [348, 263] on div at bounding box center [784, 372] width 1568 height 744
click at [427, 442] on div at bounding box center [784, 372] width 1568 height 744
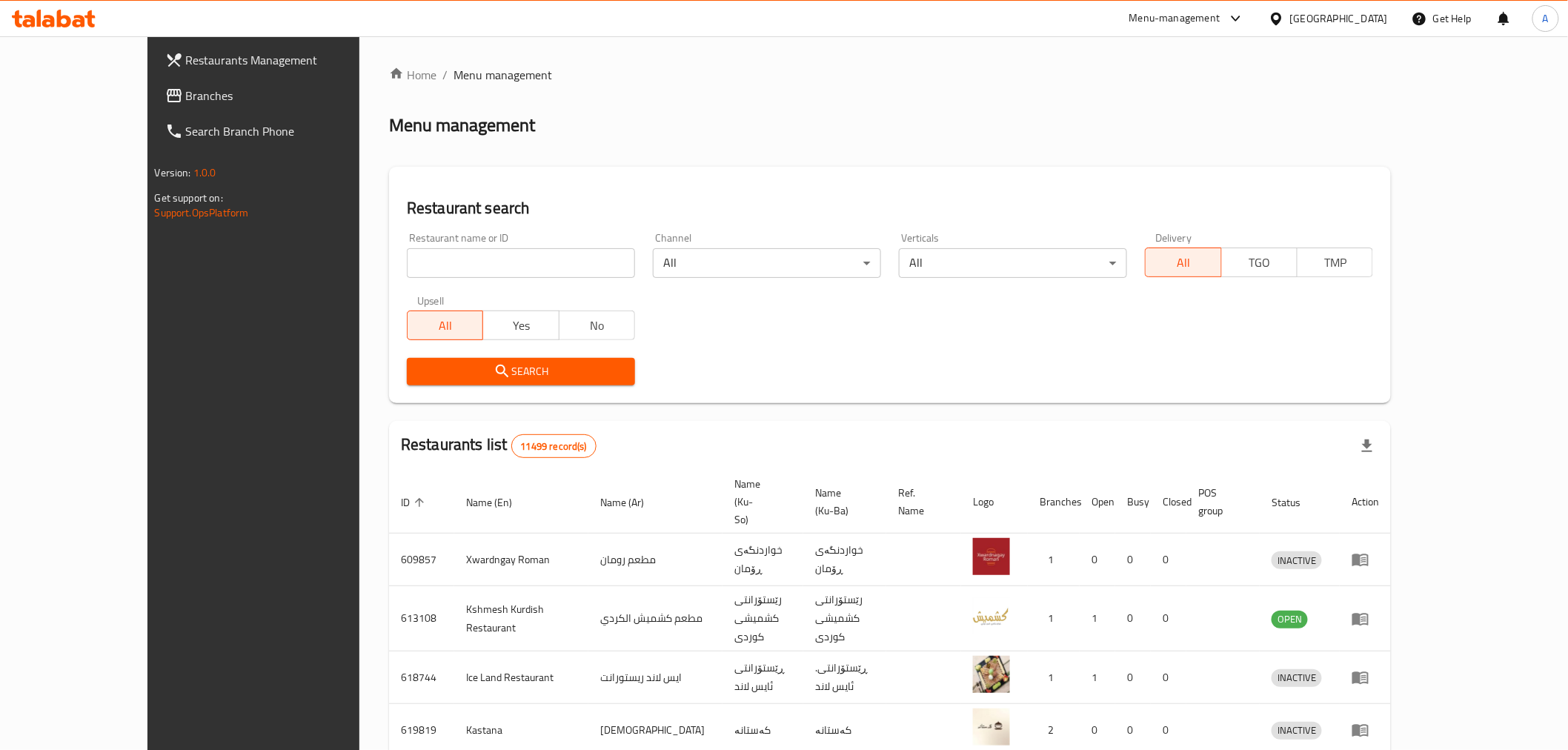
click at [407, 257] on input "search" at bounding box center [521, 263] width 228 height 30
type input "s"
click button "Search" at bounding box center [521, 371] width 228 height 27
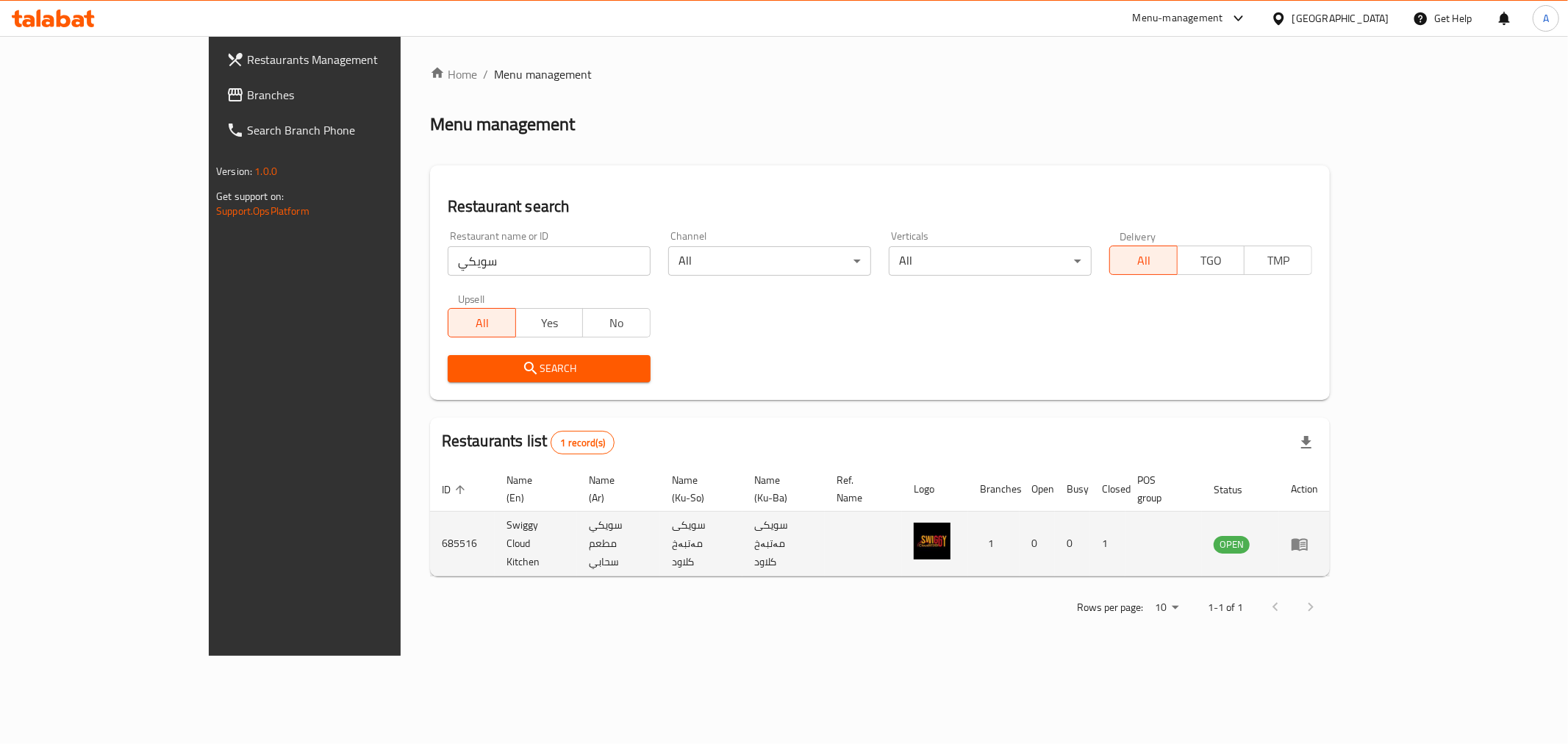
click at [430, 524] on td "685516" at bounding box center [462, 544] width 64 height 64
copy td "685516"
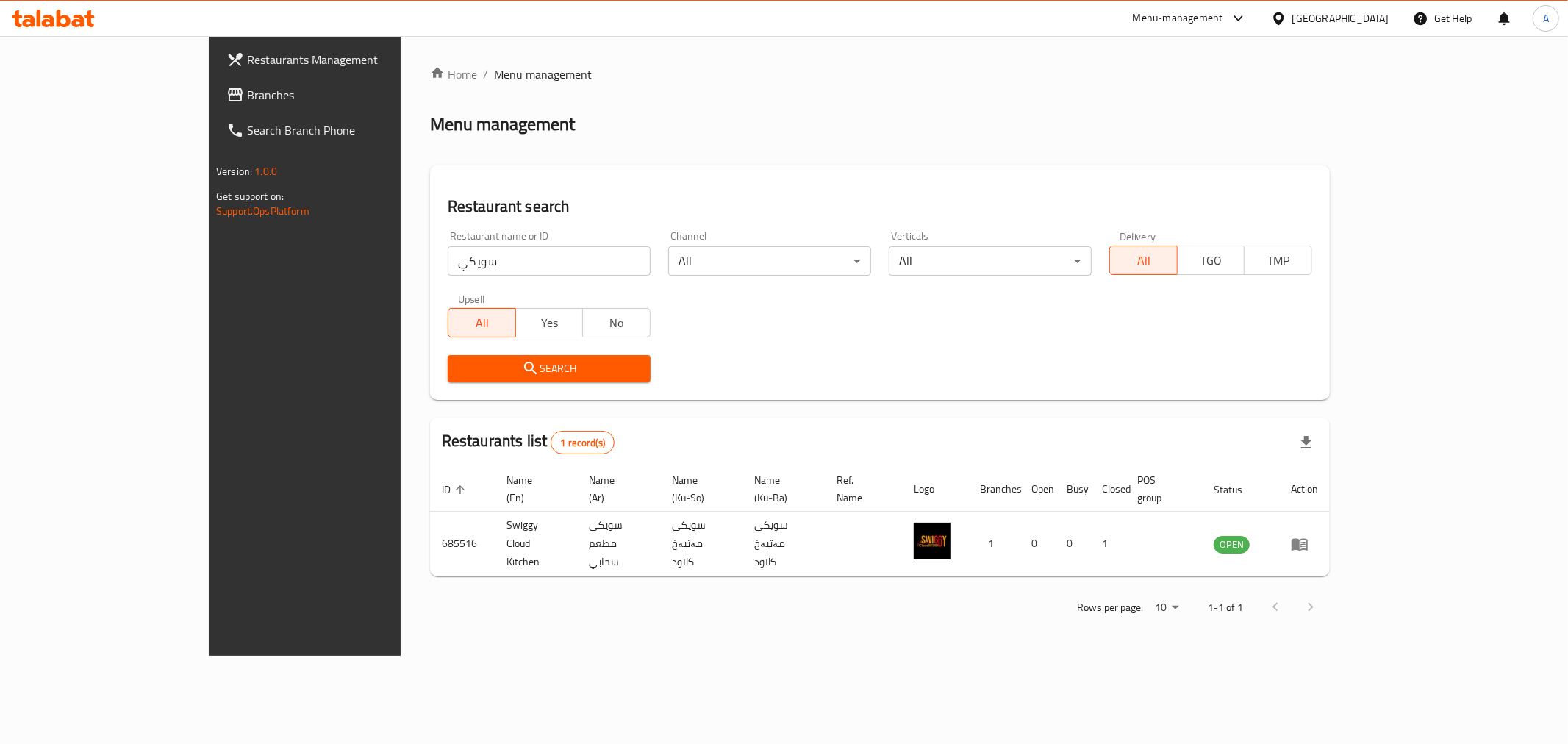
click at [448, 260] on input "سويكي" at bounding box center [549, 261] width 203 height 29
paste input "685516"
type input "685516"
click button "Search" at bounding box center [549, 368] width 203 height 27
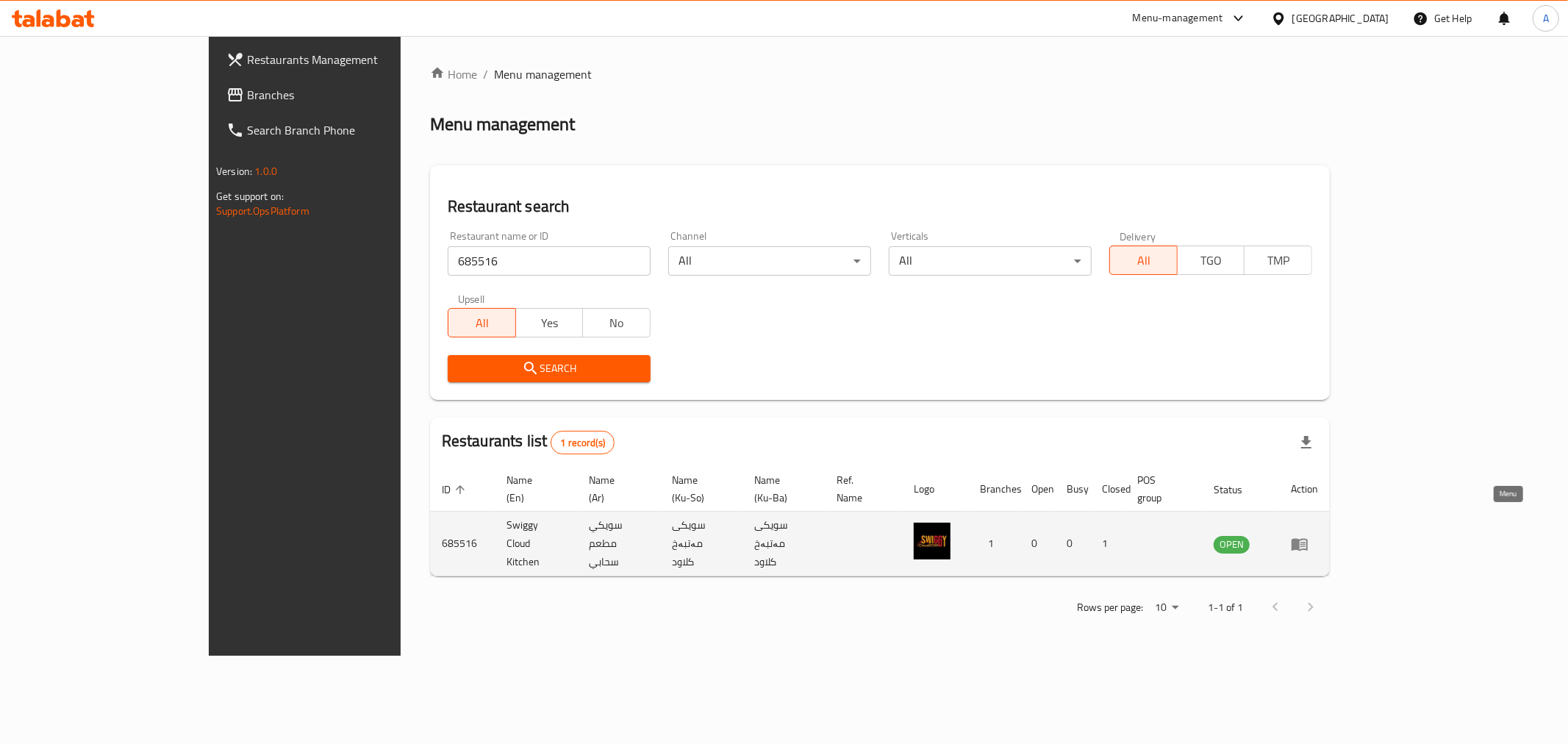
click at [1306, 542] on icon "enhanced table" at bounding box center [1303, 545] width 5 height 6
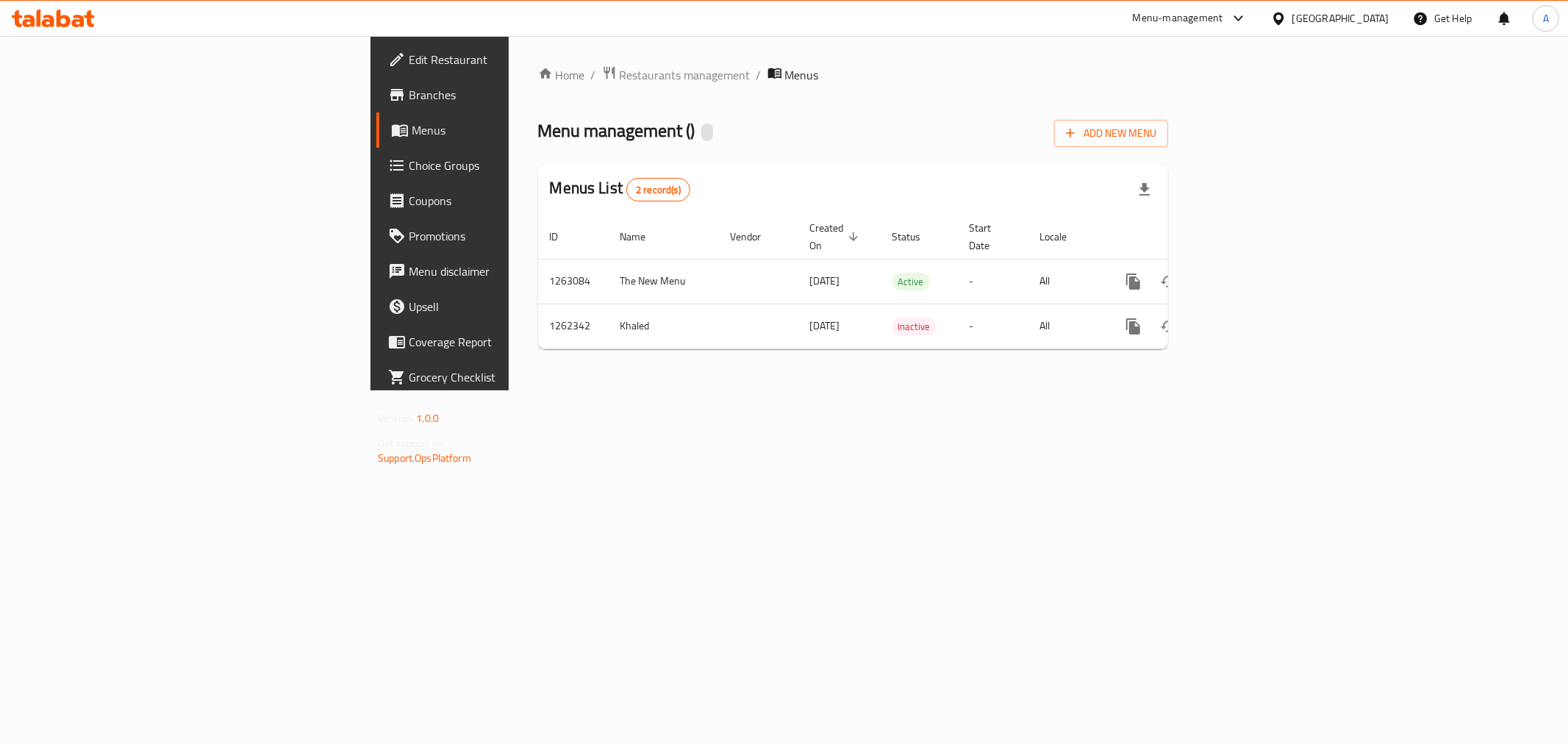
click at [509, 59] on div "Home / Restaurants management / Menus Menu management ( ) Add New Menu Menus Li…" at bounding box center [853, 212] width 689 height 354
click at [538, 85] on div "Home / Restaurants management / Menus Menu management ( ) Add New Menu Menus Li…" at bounding box center [853, 212] width 630 height 295
click at [620, 81] on span "Restaurants management" at bounding box center [685, 75] width 131 height 18
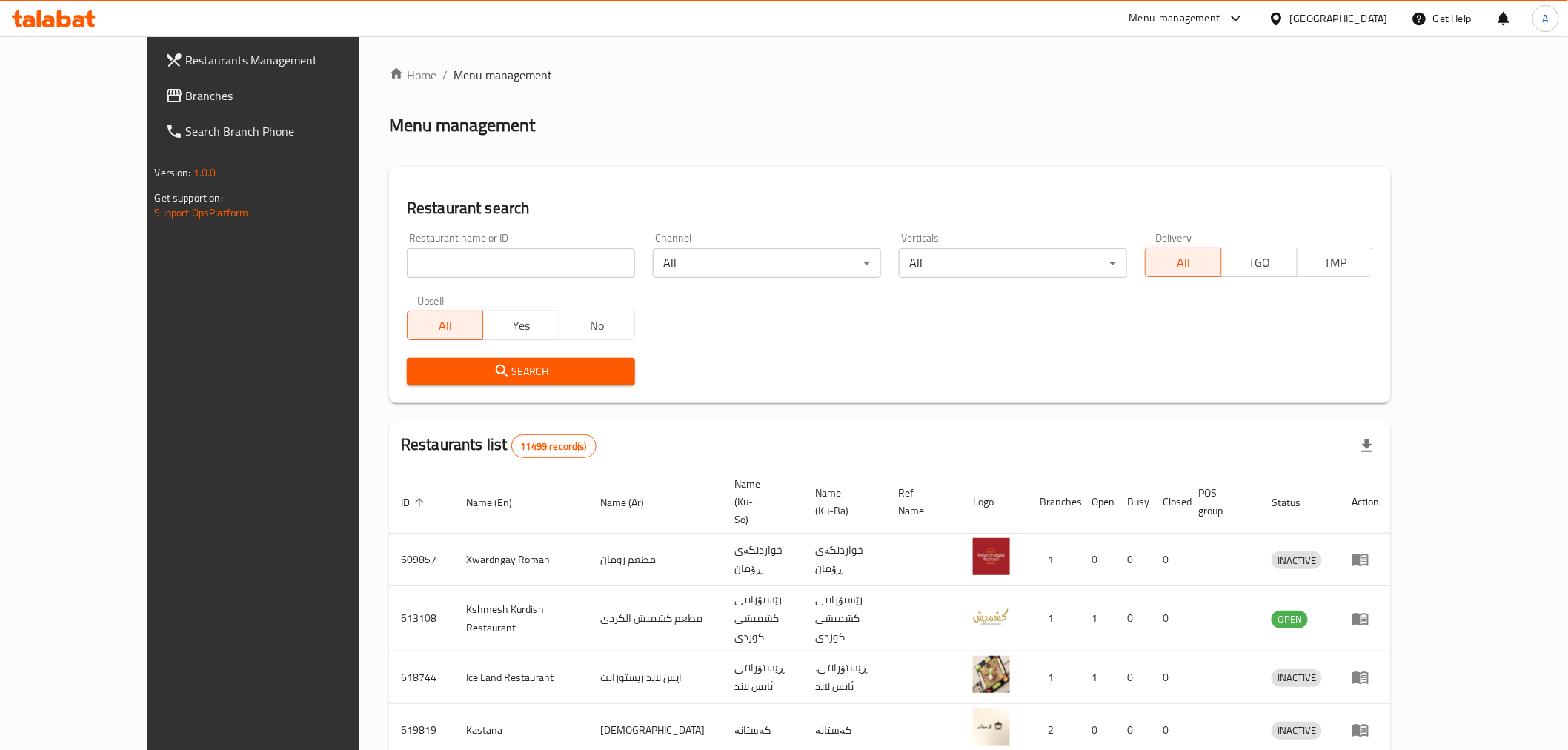
click at [407, 275] on input "search" at bounding box center [521, 263] width 228 height 30
paste input "685516"
type input "685516"
click button "Search" at bounding box center [521, 371] width 228 height 27
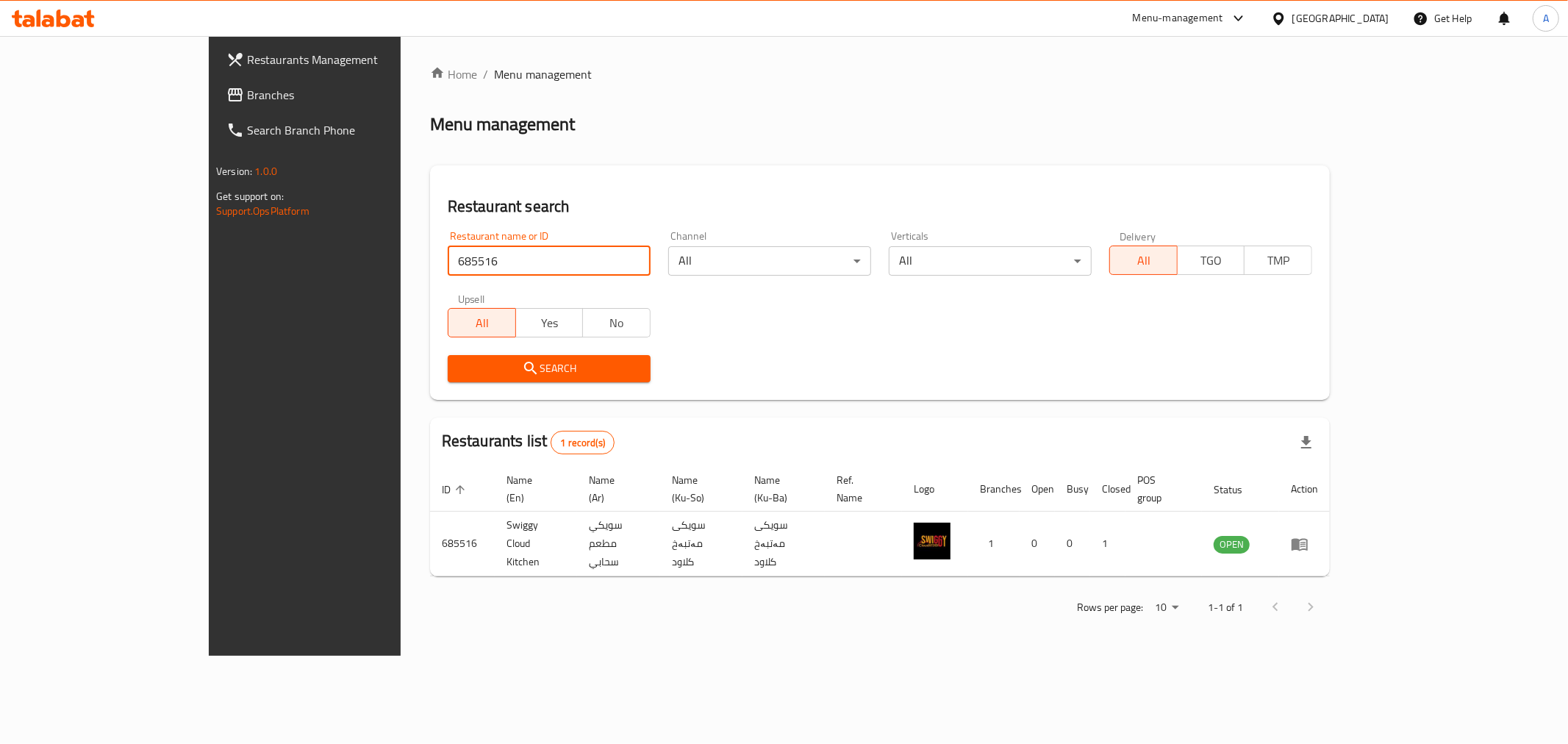
click at [247, 59] on span "Restaurants Management" at bounding box center [353, 59] width 212 height 18
